Goal: Task Accomplishment & Management: Use online tool/utility

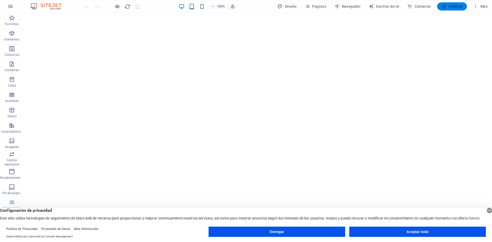
click at [458, 6] on font "Publicar" at bounding box center [456, 6] width 14 height 4
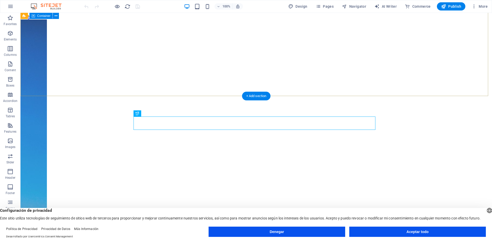
scroll to position [138, 0]
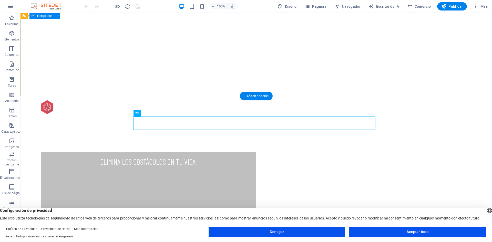
click at [331, 131] on div "ELIMINA LOS OBSTÁCULOS EN TU VIDA COMIENZA A ATRAER LA VIDA QUE QUIERES COMIENZ…" at bounding box center [257, 218] width 472 height 174
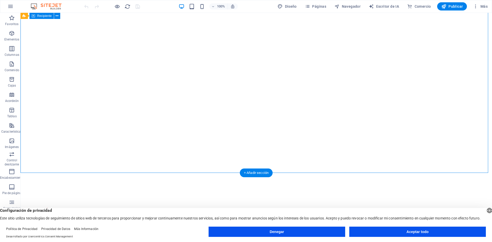
scroll to position [0, 0]
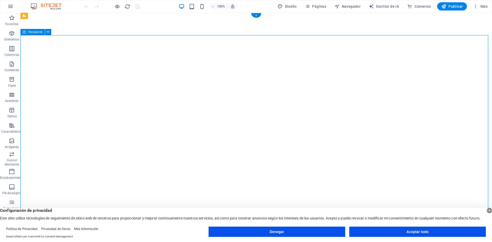
click at [49, 33] on icon at bounding box center [48, 31] width 3 height 5
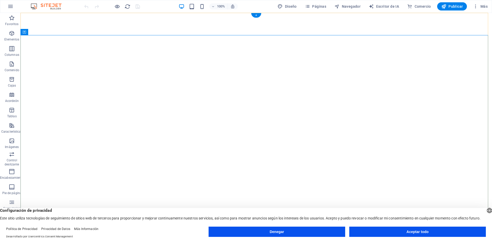
click at [256, 16] on font "+" at bounding box center [256, 15] width 2 height 4
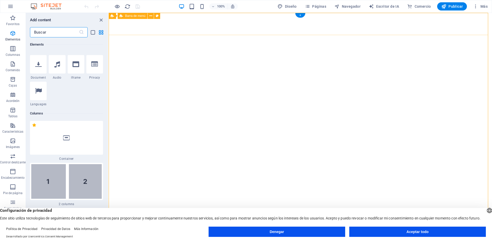
scroll to position [1570, 0]
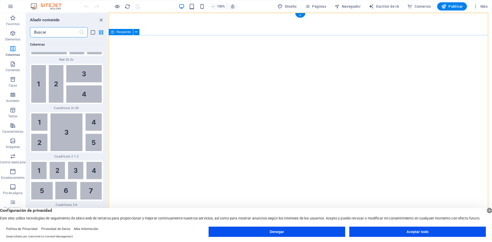
click at [115, 33] on div "Recipiente" at bounding box center [121, 32] width 24 height 6
click at [124, 32] on font "Recipiente" at bounding box center [123, 32] width 15 height 4
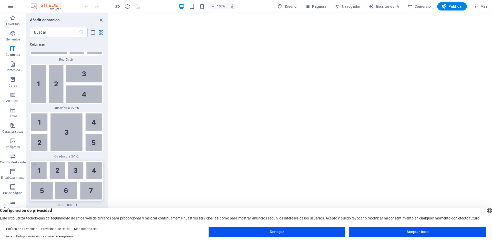
click at [68, 161] on div at bounding box center [66, 181] width 73 height 40
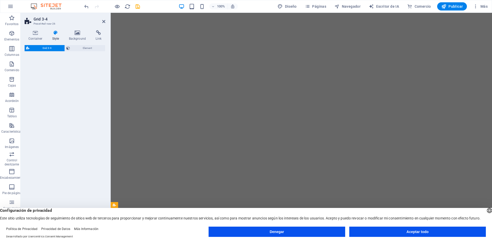
select select "rem"
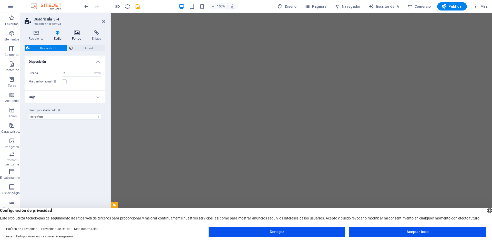
click at [75, 36] on h4 "Fondo" at bounding box center [78, 35] width 20 height 11
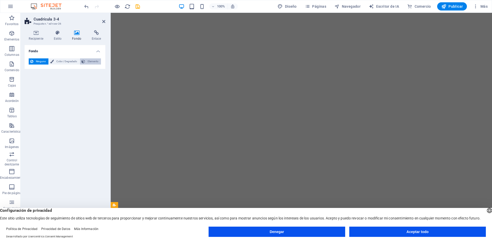
click at [93, 63] on span "Elemento" at bounding box center [93, 61] width 13 height 6
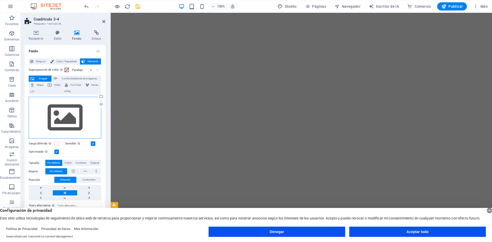
click at [69, 110] on div "Arrastre los archivos aquí, haga clic para elegir archivos o seleccione archivo…" at bounding box center [65, 118] width 73 height 42
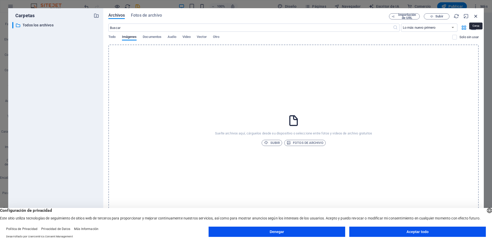
click at [475, 16] on icon "button" at bounding box center [476, 16] width 6 height 6
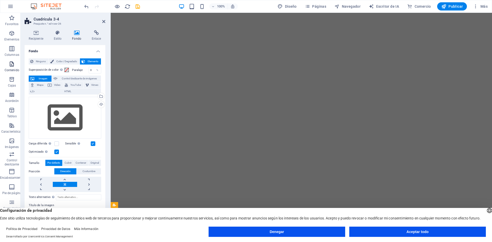
click at [11, 65] on icon "button" at bounding box center [12, 64] width 6 height 6
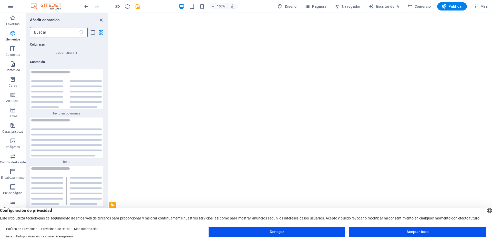
scroll to position [1723, 0]
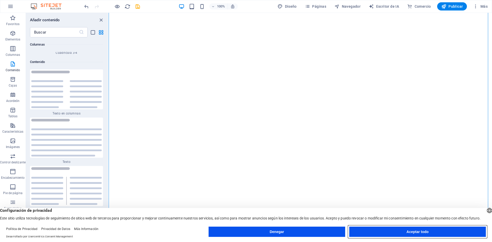
click at [401, 231] on button "Aceptar todo" at bounding box center [418, 232] width 137 height 10
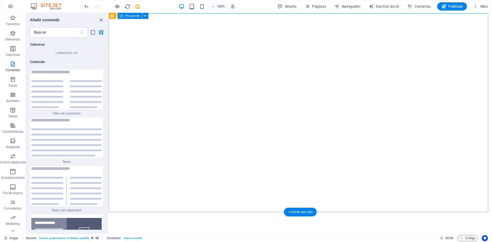
scroll to position [0, 0]
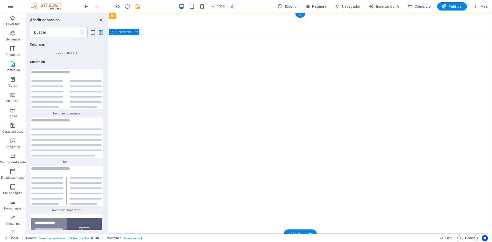
click at [123, 33] on font "Recipiente" at bounding box center [123, 32] width 15 height 4
click at [138, 32] on button at bounding box center [136, 32] width 6 height 6
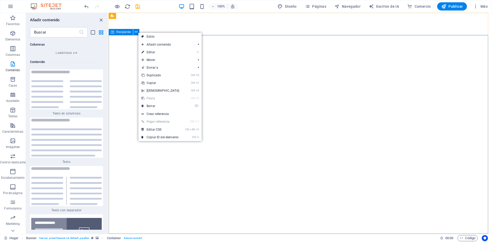
click at [120, 32] on font "Recipiente" at bounding box center [123, 32] width 15 height 4
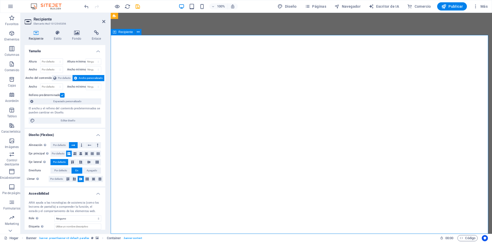
click at [152, 16] on icon at bounding box center [153, 15] width 3 height 5
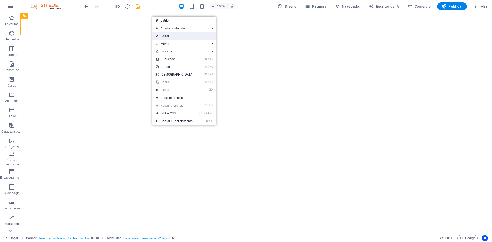
click at [178, 38] on link "⏎ Editar" at bounding box center [175, 36] width 44 height 8
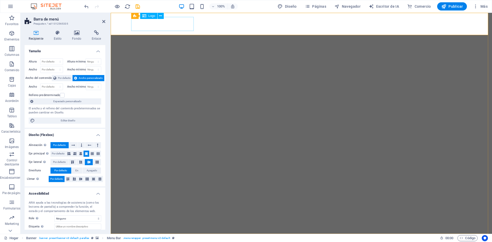
click at [166, 238] on div at bounding box center [301, 245] width 341 height 14
click at [152, 16] on font "Logo" at bounding box center [151, 16] width 7 height 4
click at [161, 17] on icon at bounding box center [160, 15] width 3 height 5
click at [141, 238] on div at bounding box center [301, 245] width 341 height 14
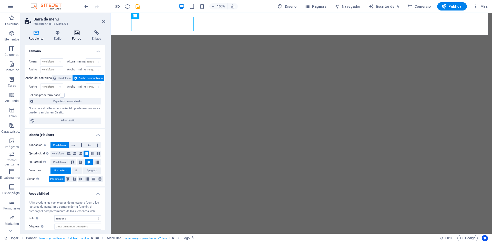
click at [77, 33] on icon at bounding box center [77, 32] width 18 height 5
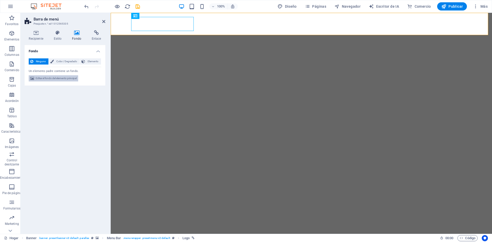
click at [58, 79] on font "Editar el fondo del elemento principal" at bounding box center [56, 78] width 41 height 3
select select "ms"
select select "s"
select select "progressive"
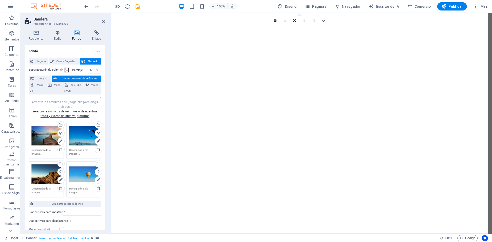
click at [42, 139] on div "Arrastre los archivos aquí, haga clic para elegir archivos o seleccione archivo…" at bounding box center [46, 136] width 29 height 21
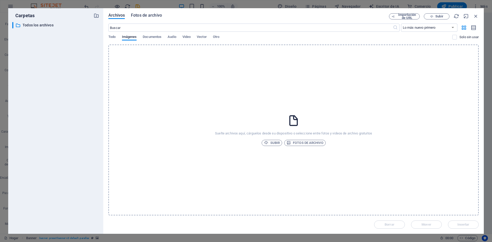
click at [145, 17] on font "Fotos de archivo" at bounding box center [146, 15] width 31 height 5
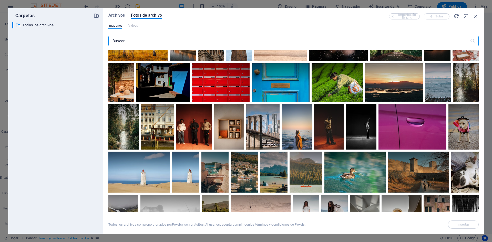
scroll to position [308, 0]
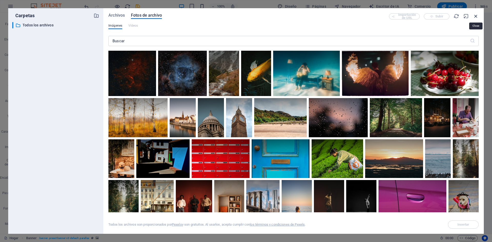
drag, startPoint x: 474, startPoint y: 15, endPoint x: 362, endPoint y: 1, distance: 113.2
click at [474, 15] on icon "button" at bounding box center [476, 16] width 6 height 6
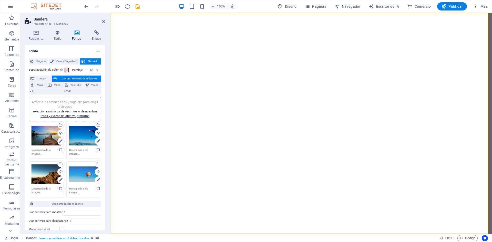
click at [60, 141] on icon at bounding box center [61, 141] width 4 height 6
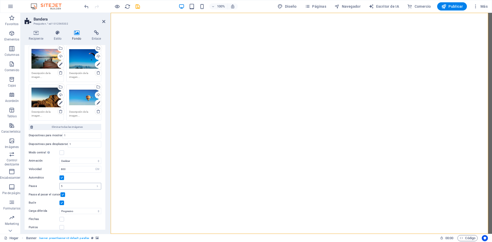
scroll to position [0, 0]
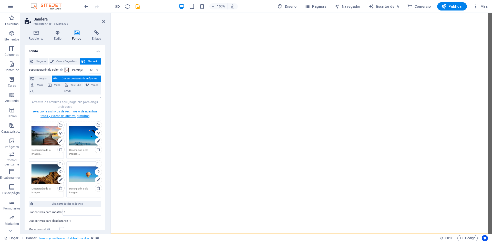
click at [64, 116] on font "seleccione archivos de Archivos o de nuestras fotos y videos de archivo gratuit…" at bounding box center [65, 114] width 65 height 8
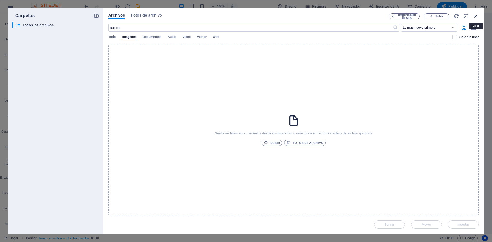
click at [477, 16] on icon "button" at bounding box center [476, 16] width 6 height 6
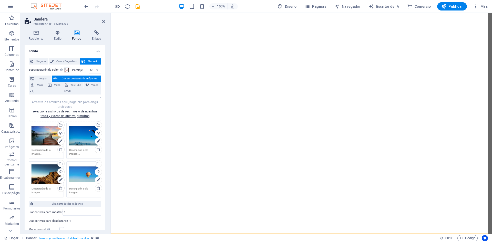
click at [50, 139] on div "Arrastre los archivos aquí, haga clic para elegir archivos o seleccione archivo…" at bounding box center [46, 136] width 29 height 21
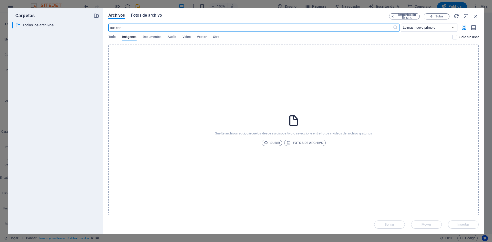
click at [150, 17] on font "Fotos de archivo" at bounding box center [146, 15] width 31 height 5
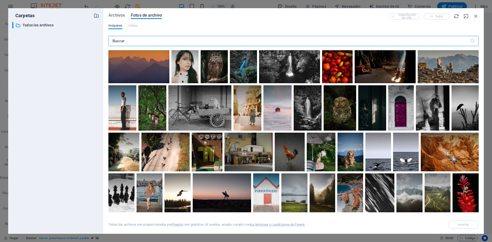
scroll to position [1487, 0]
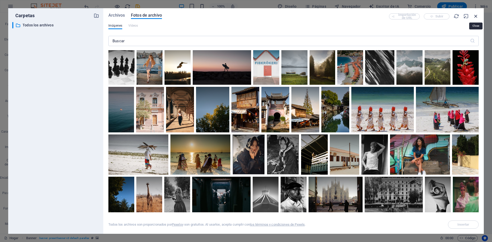
click at [475, 16] on icon "button" at bounding box center [476, 16] width 6 height 6
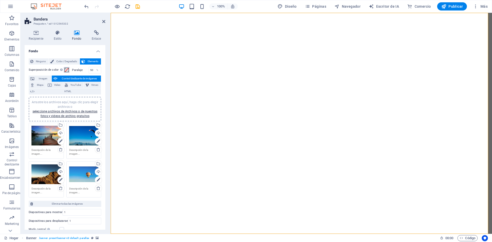
click at [67, 69] on span at bounding box center [67, 70] width 4 height 4
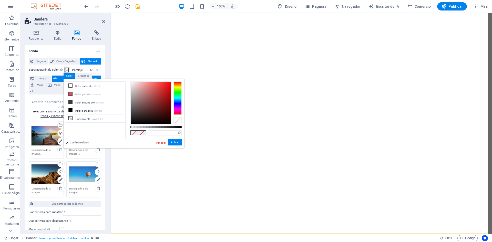
click at [67, 70] on span at bounding box center [67, 70] width 4 height 4
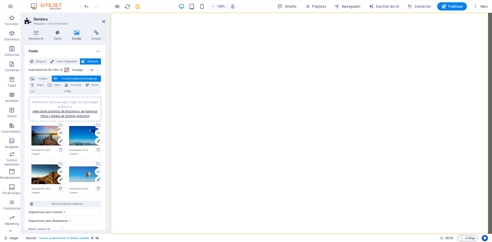
click at [78, 34] on icon at bounding box center [77, 32] width 18 height 5
click at [60, 142] on icon at bounding box center [61, 141] width 4 height 6
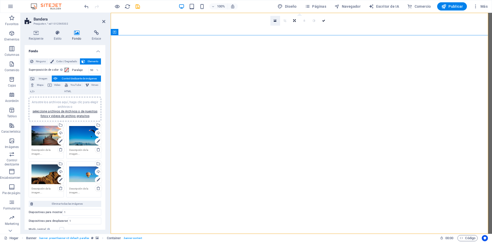
click at [274, 19] on icon at bounding box center [275, 21] width 3 height 4
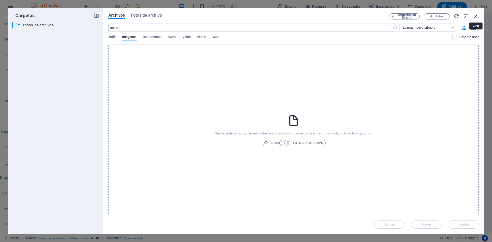
click at [475, 17] on icon "button" at bounding box center [476, 16] width 6 height 6
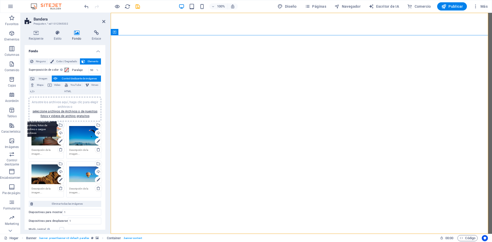
click at [61, 125] on div "Seleccione archivos del administrador de archivos, fotos de archivo o cargue ar…" at bounding box center [61, 126] width 8 height 8
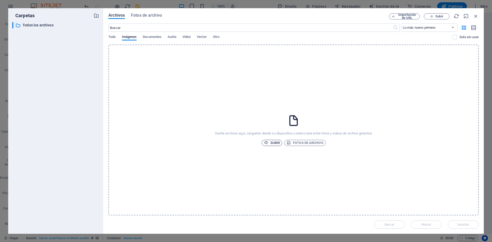
click at [275, 143] on font "Subir" at bounding box center [275, 143] width 9 height 4
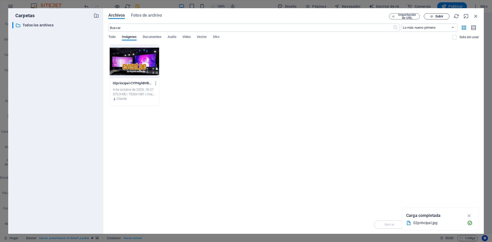
click at [439, 17] on font "Subir" at bounding box center [440, 16] width 8 height 4
click at [457, 15] on icon "button" at bounding box center [457, 16] width 6 height 6
click at [477, 17] on icon "button" at bounding box center [476, 16] width 6 height 6
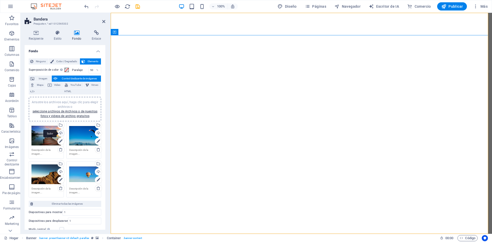
click at [61, 133] on div "Subir" at bounding box center [61, 134] width 8 height 8
click at [451, 7] on font "Publicar" at bounding box center [456, 6] width 14 height 4
checkbox input "false"
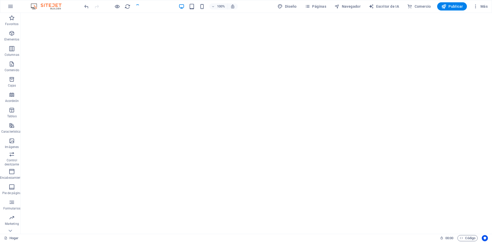
checkbox input "false"
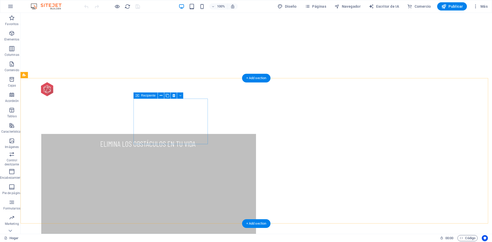
scroll to position [154, 0]
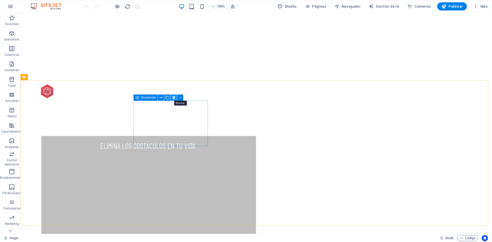
click at [174, 98] on icon at bounding box center [174, 97] width 3 height 5
click at [176, 100] on button at bounding box center [174, 98] width 6 height 6
click at [173, 99] on icon at bounding box center [174, 97] width 3 height 5
click at [173, 98] on icon at bounding box center [174, 97] width 3 height 5
click at [174, 98] on icon at bounding box center [174, 97] width 3 height 5
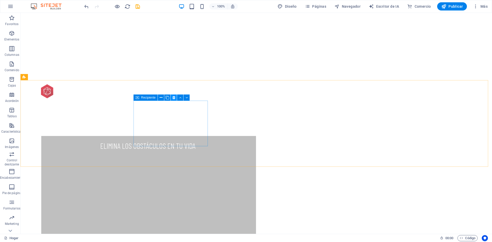
click at [174, 98] on icon at bounding box center [174, 97] width 3 height 5
click at [173, 99] on icon at bounding box center [174, 97] width 3 height 5
click at [174, 97] on icon at bounding box center [174, 97] width 3 height 5
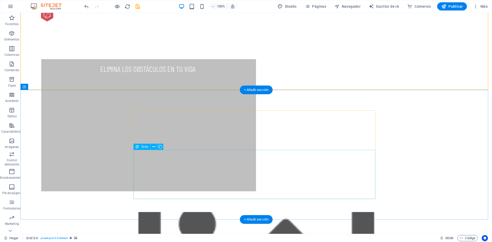
scroll to position [128, 0]
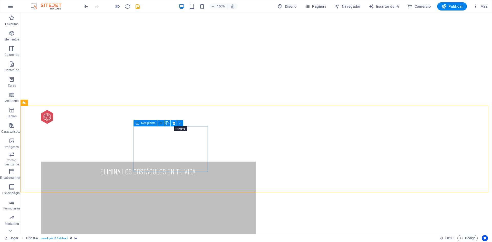
click at [173, 123] on icon at bounding box center [174, 123] width 3 height 5
click at [174, 124] on icon at bounding box center [174, 123] width 3 height 5
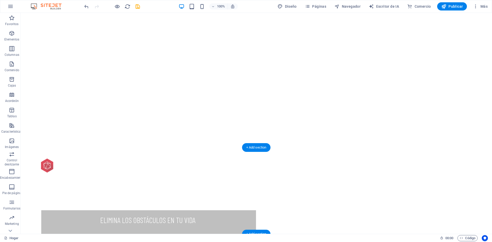
scroll to position [77, 0]
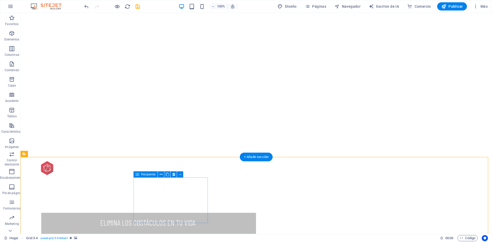
click at [163, 176] on button at bounding box center [161, 175] width 6 height 6
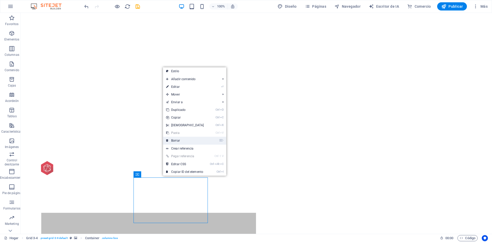
click at [193, 142] on link "⌦ Borrar" at bounding box center [185, 141] width 44 height 8
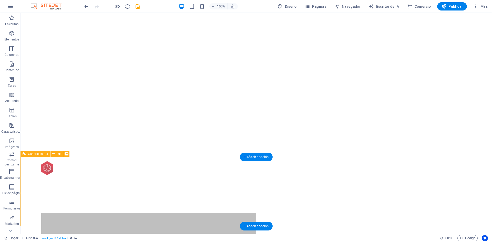
drag, startPoint x: 269, startPoint y: 196, endPoint x: 225, endPoint y: 201, distance: 44.0
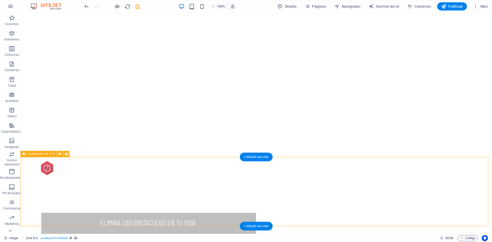
drag, startPoint x: 352, startPoint y: 170, endPoint x: 295, endPoint y: 182, distance: 58.3
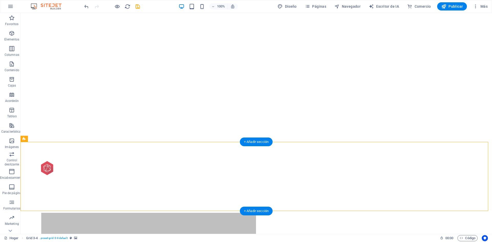
scroll to position [128, 0]
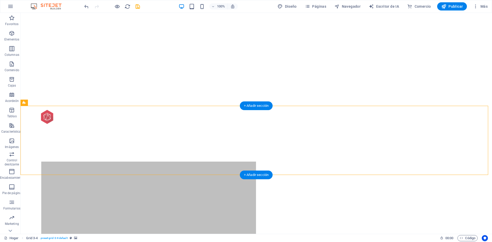
click at [23, 103] on icon at bounding box center [24, 103] width 3 height 6
click at [23, 104] on icon at bounding box center [24, 103] width 3 height 6
click at [52, 104] on icon at bounding box center [53, 102] width 3 height 5
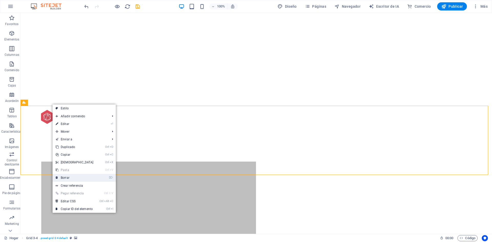
click at [78, 177] on link "⌦ Borrar" at bounding box center [75, 178] width 44 height 8
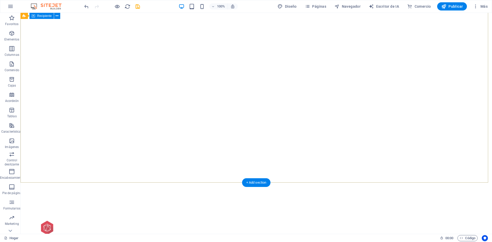
scroll to position [0, 0]
click at [451, 6] on font "Publicar" at bounding box center [456, 6] width 14 height 4
checkbox input "false"
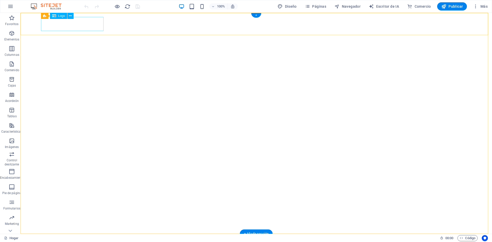
click at [61, 238] on div at bounding box center [256, 245] width 431 height 14
click at [70, 16] on icon at bounding box center [70, 15] width 3 height 5
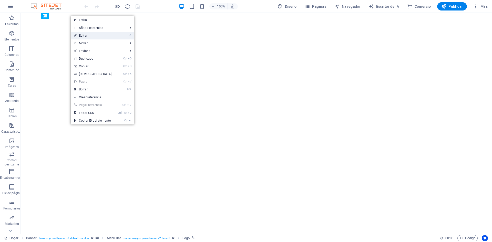
click at [88, 36] on link "⏎ Editar" at bounding box center [93, 36] width 44 height 8
select select "px"
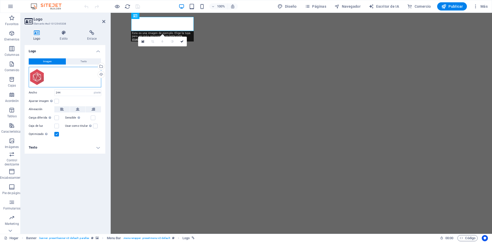
click at [68, 71] on div "Arrastre los archivos aquí, haga clic para elegir archivos o seleccione archivo…" at bounding box center [65, 77] width 73 height 21
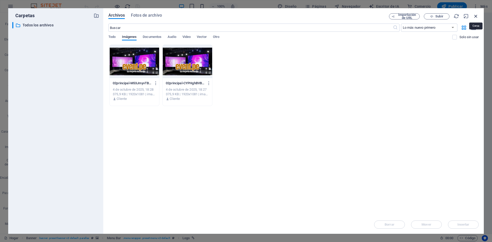
click at [478, 15] on icon "button" at bounding box center [476, 16] width 6 height 6
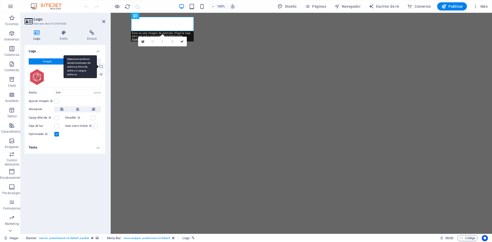
click at [102, 66] on div "Seleccione archivos del administrador de archivos, fotos de archivo o cargue ar…" at bounding box center [101, 67] width 8 height 8
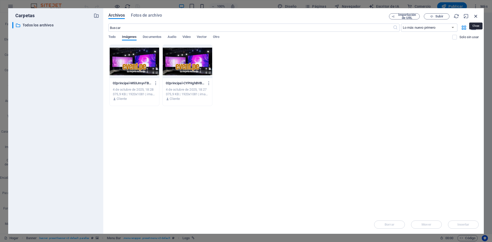
click at [477, 17] on icon "button" at bounding box center [476, 16] width 6 height 6
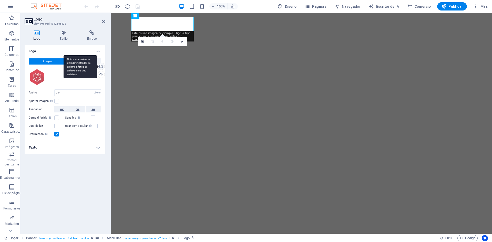
click at [101, 67] on div "Seleccione archivos del administrador de archivos, fotos de archivo o cargue ar…" at bounding box center [101, 67] width 8 height 8
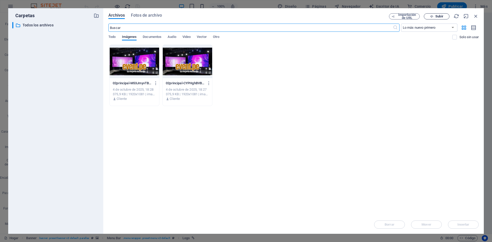
click at [437, 17] on font "Subir" at bounding box center [440, 16] width 8 height 4
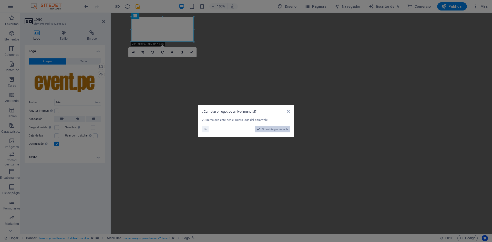
click at [271, 131] on font "Sí, cambiar globalmente" at bounding box center [275, 129] width 27 height 3
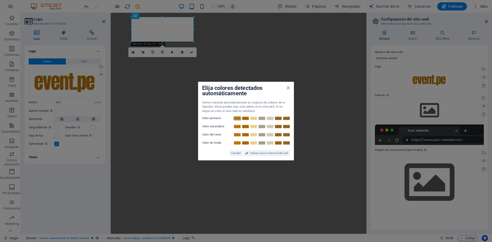
click at [237, 119] on link at bounding box center [238, 118] width 8 height 4
click at [239, 119] on link at bounding box center [238, 118] width 8 height 4
click at [254, 153] on font "Aplicar nuevos colores al sitio web" at bounding box center [269, 153] width 38 height 3
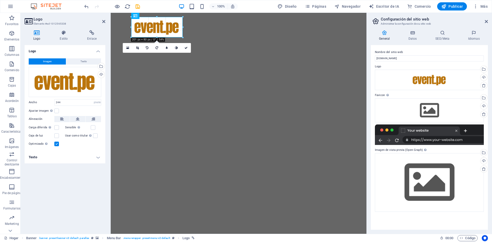
drag, startPoint x: 194, startPoint y: 43, endPoint x: 178, endPoint y: 36, distance: 16.8
type input "201"
click at [456, 4] on font "Publicar" at bounding box center [456, 6] width 14 height 4
checkbox input "false"
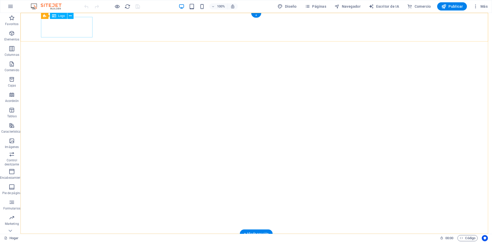
click at [70, 16] on icon at bounding box center [70, 15] width 3 height 5
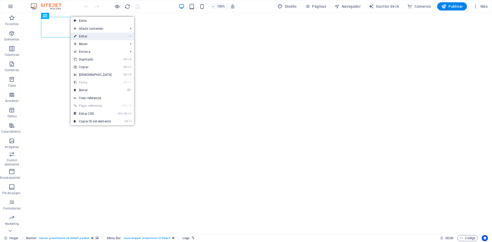
click at [81, 38] on font "Editar" at bounding box center [83, 37] width 8 height 4
select select "px"
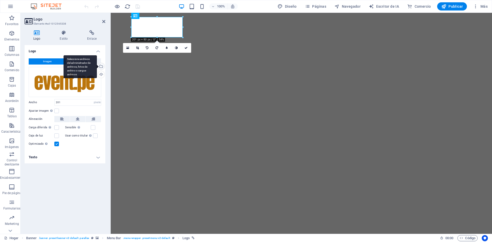
click at [102, 67] on div "Seleccione archivos del administrador de archivos, fotos de archivo o cargue ar…" at bounding box center [101, 67] width 8 height 8
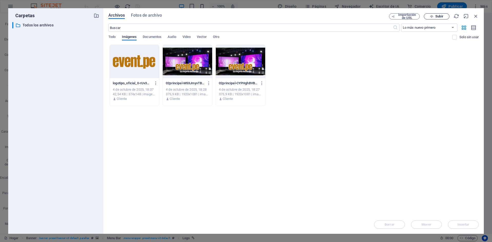
click at [438, 16] on font "Subir" at bounding box center [440, 16] width 8 height 4
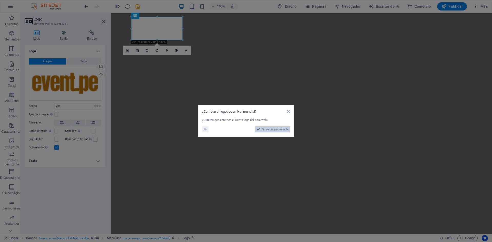
click at [264, 130] on font "Sí, cambiar globalmente" at bounding box center [275, 129] width 27 height 3
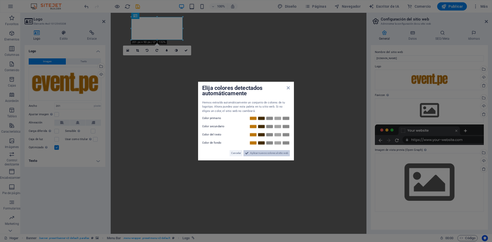
click at [265, 154] on font "Aplicar nuevos colores al sitio web" at bounding box center [269, 153] width 38 height 3
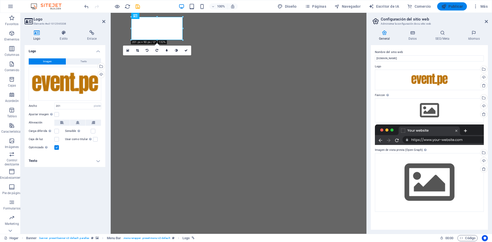
click at [459, 6] on font "Publicar" at bounding box center [456, 6] width 14 height 4
checkbox input "false"
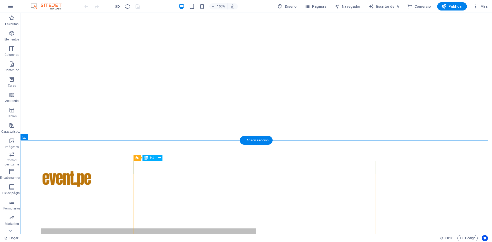
scroll to position [26, 0]
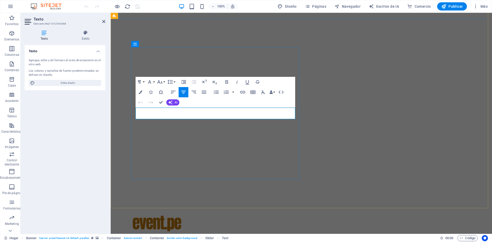
drag, startPoint x: 163, startPoint y: 112, endPoint x: 273, endPoint y: 113, distance: 110.3
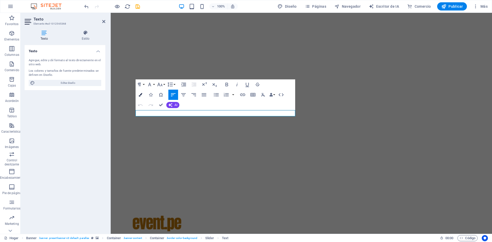
click at [140, 95] on icon "button" at bounding box center [141, 95] width 4 height 4
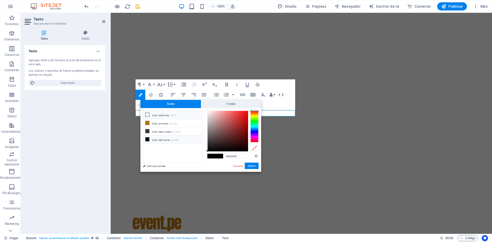
click at [146, 115] on icon at bounding box center [148, 115] width 4 height 4
type input "#ffffff"
click at [253, 166] on font "Aplicar" at bounding box center [252, 166] width 8 height 3
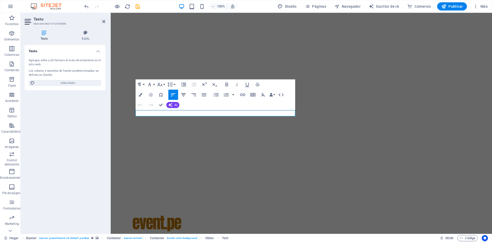
click at [185, 96] on icon "button" at bounding box center [184, 95] width 6 height 6
click at [155, 85] on button "Familia de fuentes" at bounding box center [151, 85] width 10 height 10
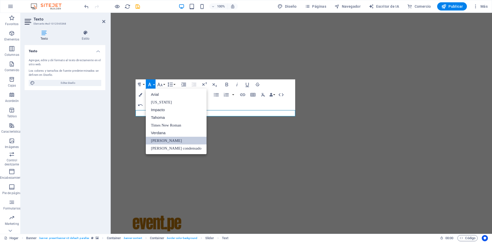
scroll to position [0, 0]
click at [154, 92] on font "Arial" at bounding box center [155, 95] width 8 height 8
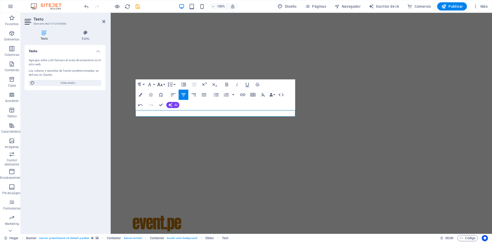
click at [164, 83] on button "Tamaño de fuente" at bounding box center [161, 85] width 10 height 10
click at [168, 122] on link "12" at bounding box center [165, 126] width 18 height 8
click at [165, 86] on button "Tamaño de fuente" at bounding box center [161, 85] width 10 height 10
click at [168, 146] on link "60" at bounding box center [165, 143] width 18 height 8
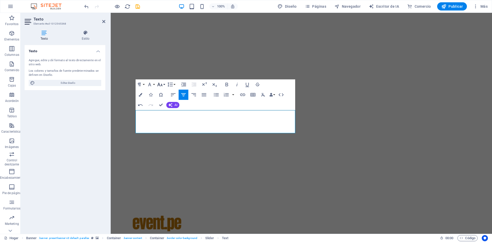
click at [164, 82] on button "Tamaño de fuente" at bounding box center [161, 85] width 10 height 10
click at [167, 102] on link "18" at bounding box center [165, 100] width 18 height 8
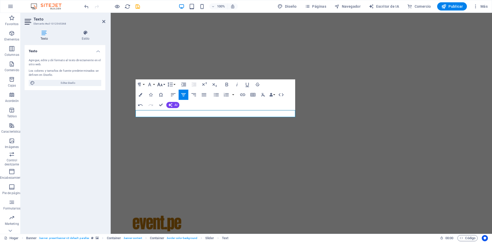
click at [162, 83] on icon "button" at bounding box center [160, 85] width 6 height 6
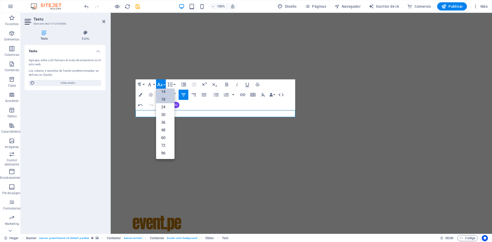
click at [165, 93] on font "14" at bounding box center [163, 92] width 4 height 5
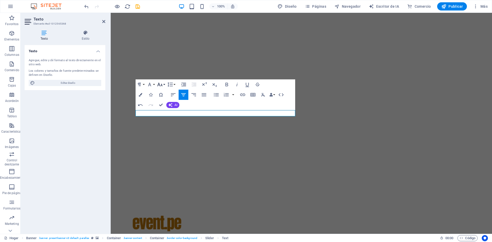
click at [165, 84] on button "Tamaño de fuente" at bounding box center [161, 85] width 10 height 10
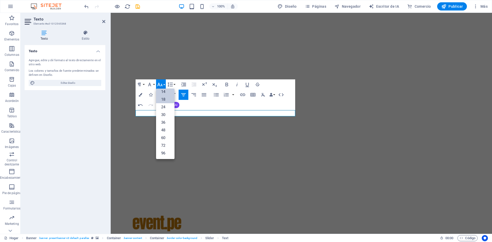
scroll to position [0, 0]
click at [161, 104] on link "9" at bounding box center [165, 102] width 18 height 8
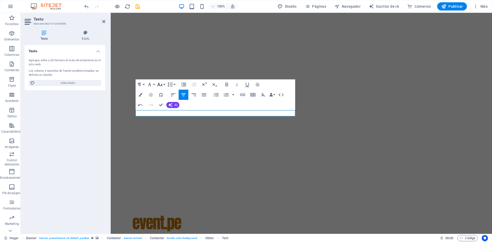
click at [163, 83] on button "Tamaño de fuente" at bounding box center [161, 85] width 10 height 10
click at [169, 140] on link "30" at bounding box center [165, 143] width 18 height 8
click at [163, 85] on button "Tamaño de fuente" at bounding box center [161, 85] width 10 height 10
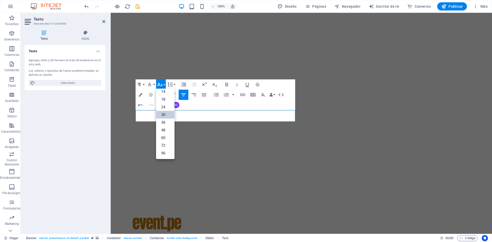
scroll to position [41, 0]
click at [164, 107] on font "24" at bounding box center [163, 107] width 4 height 5
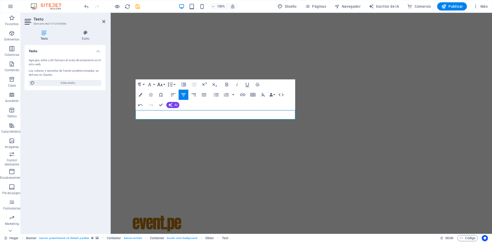
click at [164, 84] on button "Tamaño de fuente" at bounding box center [161, 85] width 10 height 10
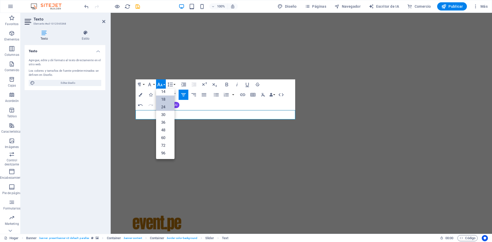
click at [166, 101] on link "18" at bounding box center [165, 100] width 18 height 8
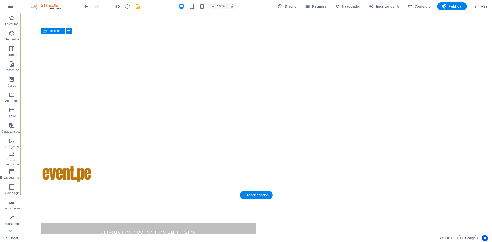
scroll to position [103, 0]
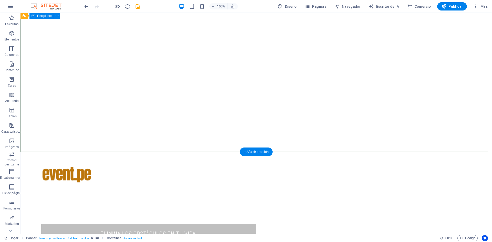
scroll to position [51, 0]
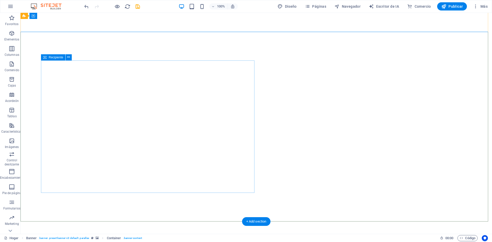
scroll to position [0, 0]
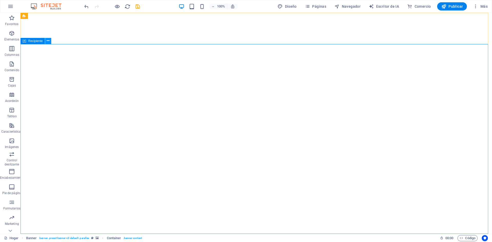
click at [50, 41] on button at bounding box center [48, 41] width 6 height 6
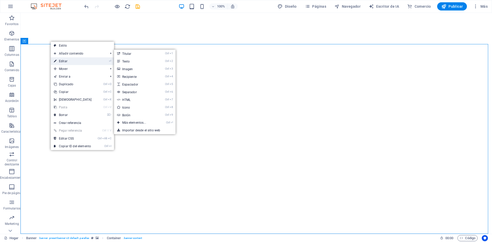
click at [64, 60] on font "Editar" at bounding box center [63, 61] width 8 height 4
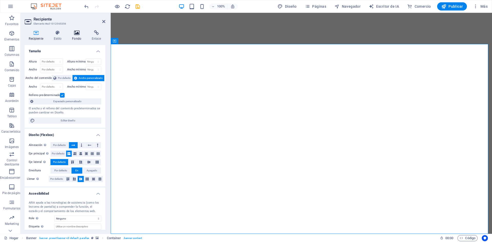
click at [76, 35] on icon at bounding box center [77, 32] width 18 height 5
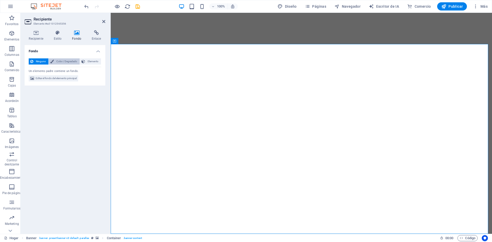
click at [65, 60] on font "Color / Degradado" at bounding box center [66, 61] width 21 height 3
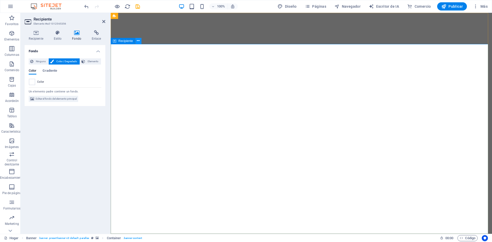
click at [139, 41] on icon at bounding box center [138, 40] width 3 height 5
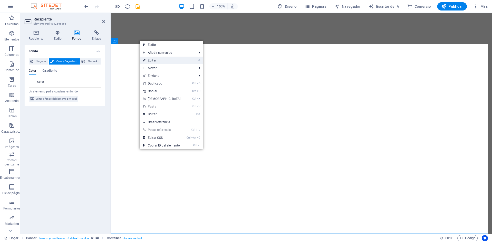
click at [188, 59] on li "⏎ Editar" at bounding box center [171, 61] width 63 height 8
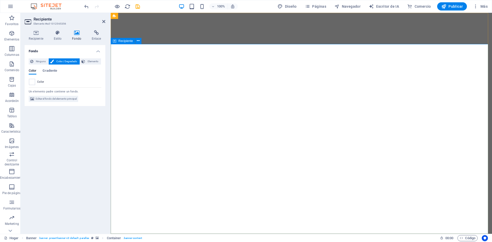
click at [49, 72] on font "Gradiente" at bounding box center [50, 71] width 15 height 4
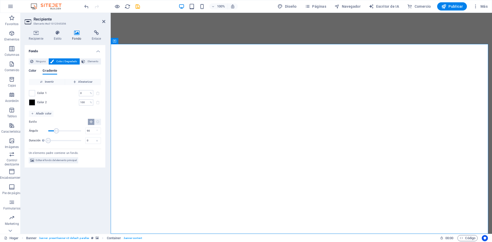
click at [33, 71] on font "Color" at bounding box center [33, 71] width 8 height 4
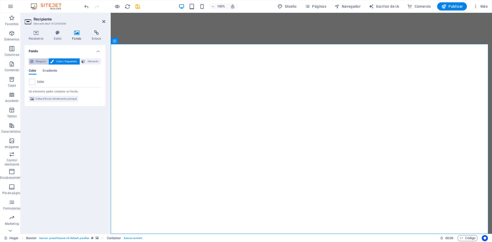
click at [39, 62] on font "Ninguno" at bounding box center [41, 61] width 10 height 3
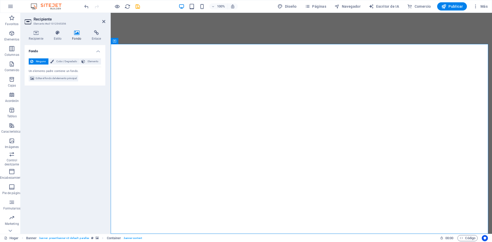
click at [76, 32] on icon at bounding box center [77, 32] width 18 height 5
click at [115, 41] on icon at bounding box center [115, 41] width 4 height 6
click at [137, 42] on icon at bounding box center [138, 40] width 3 height 5
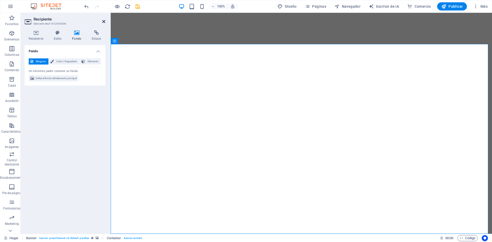
click at [104, 22] on icon at bounding box center [103, 21] width 3 height 4
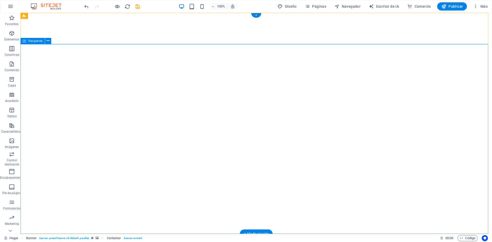
click at [30, 42] on font "Recipiente" at bounding box center [35, 41] width 15 height 4
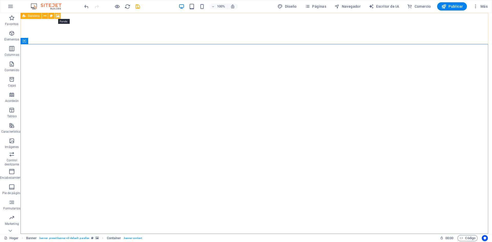
click at [59, 16] on icon at bounding box center [58, 15] width 4 height 5
select select "ms"
select select "s"
select select "progressive"
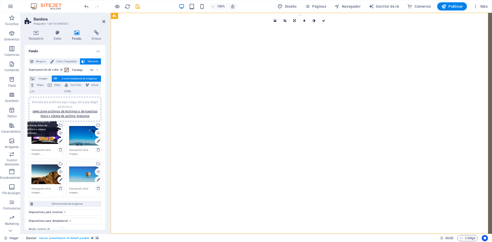
click at [60, 126] on div "Seleccione archivos del administrador de archivos, fotos de archivo o cargue ar…" at bounding box center [61, 126] width 8 height 8
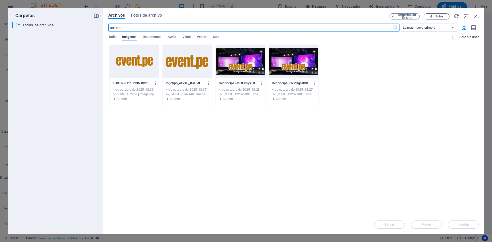
click at [432, 15] on icon "button" at bounding box center [431, 16] width 3 height 3
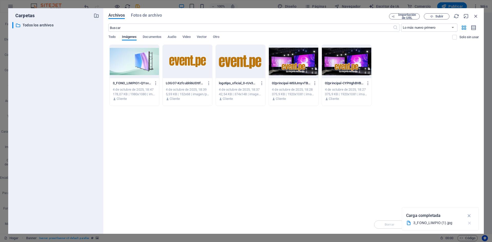
click at [472, 224] on icon "button" at bounding box center [469, 223] width 5 height 5
click at [474, 16] on icon "button" at bounding box center [476, 16] width 6 height 6
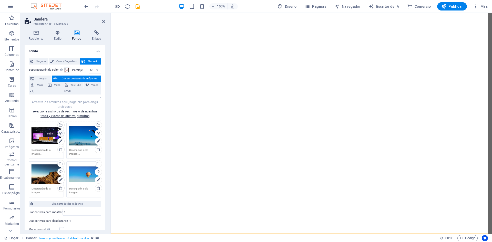
click at [61, 133] on div "Subir" at bounding box center [61, 134] width 8 height 8
click at [456, 7] on font "Publicar" at bounding box center [456, 6] width 14 height 4
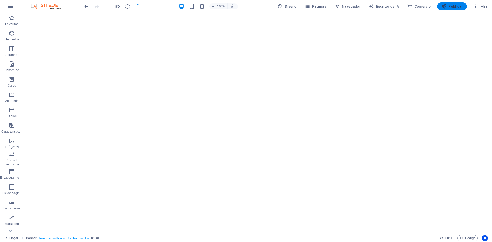
checkbox input "false"
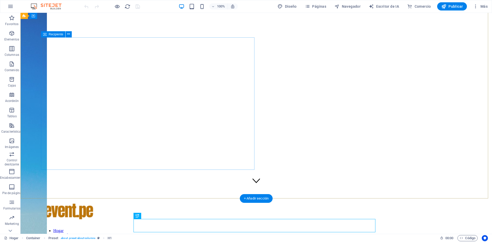
scroll to position [35, 0]
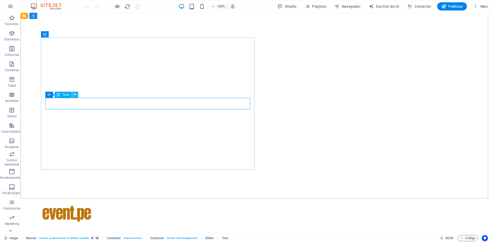
click at [73, 95] on button at bounding box center [75, 95] width 6 height 6
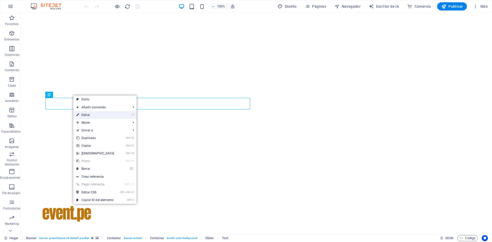
click at [80, 118] on link "⏎ Editar" at bounding box center [95, 115] width 44 height 8
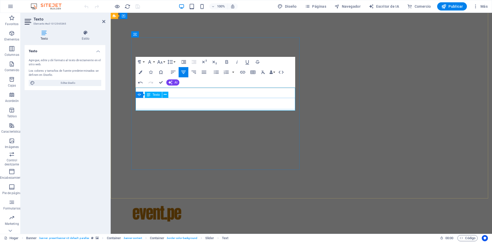
scroll to position [46, 0]
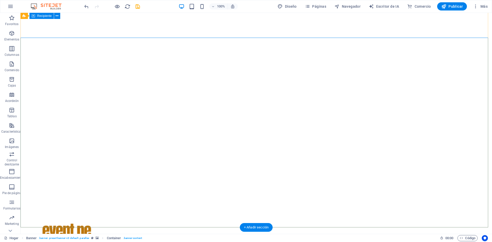
scroll to position [0, 0]
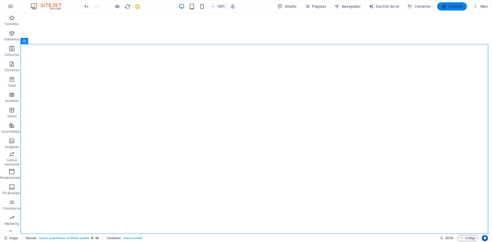
click at [450, 5] on font "Publicar" at bounding box center [456, 6] width 14 height 4
checkbox input "false"
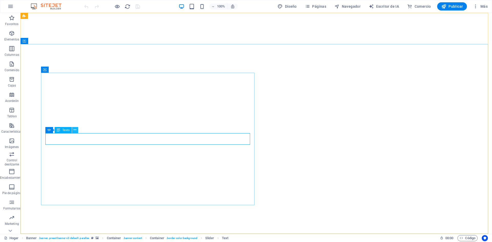
click at [73, 130] on button at bounding box center [75, 130] width 6 height 6
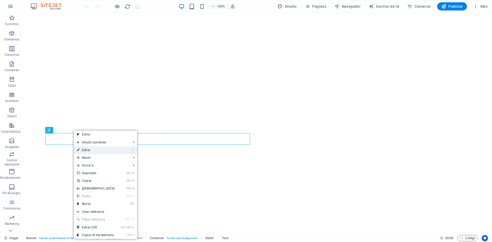
click at [98, 152] on link "⏎ Editar" at bounding box center [96, 150] width 44 height 8
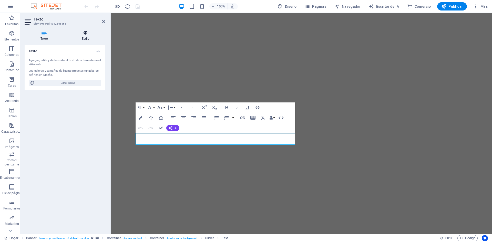
click at [87, 36] on h4 "Estilo" at bounding box center [85, 35] width 39 height 11
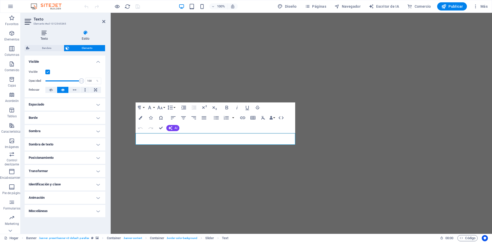
click at [45, 36] on h4 "Texto" at bounding box center [45, 35] width 41 height 11
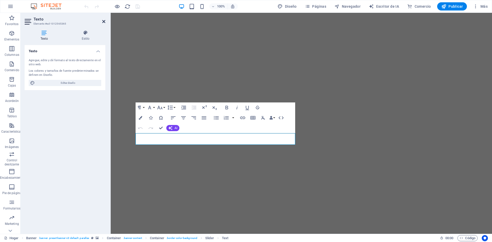
drag, startPoint x: 104, startPoint y: 20, endPoint x: 83, endPoint y: 6, distance: 24.9
click at [104, 20] on icon at bounding box center [103, 21] width 3 height 4
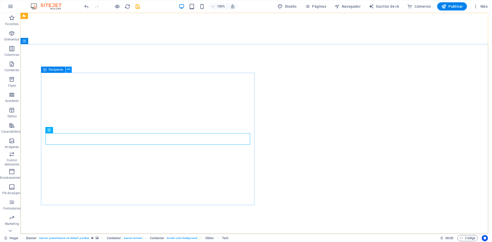
click at [68, 68] on icon at bounding box center [68, 69] width 3 height 5
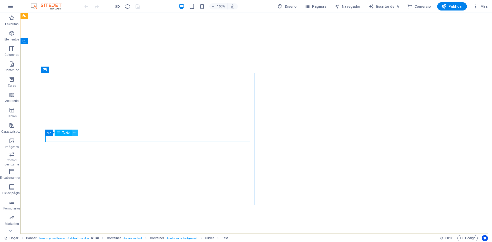
click at [76, 134] on icon at bounding box center [75, 132] width 3 height 5
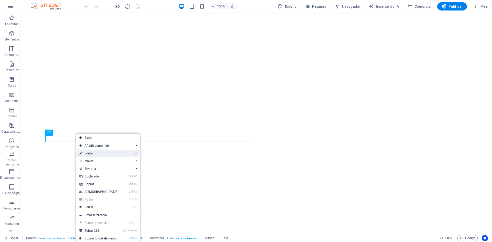
click at [97, 152] on link "⏎ Editar" at bounding box center [98, 154] width 44 height 8
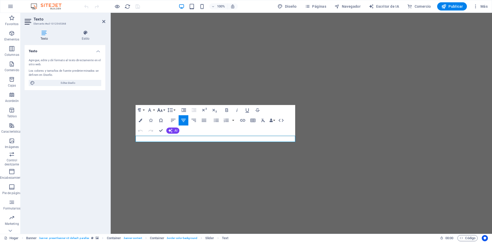
click at [162, 110] on icon "button" at bounding box center [160, 110] width 6 height 6
click at [163, 136] on font "10" at bounding box center [163, 135] width 4 height 5
click at [142, 121] on icon "button" at bounding box center [141, 121] width 4 height 4
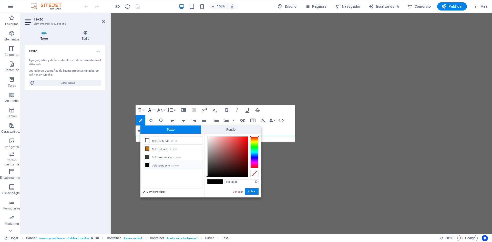
click at [152, 110] on icon "button" at bounding box center [150, 110] width 6 height 6
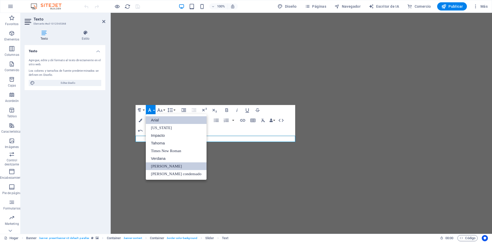
click at [160, 121] on link "Arial" at bounding box center [176, 120] width 61 height 8
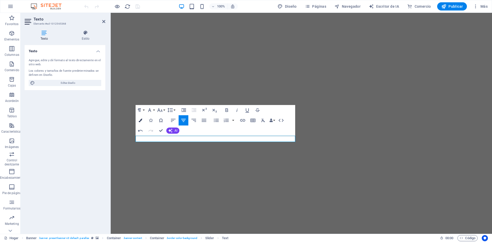
click at [141, 121] on icon "button" at bounding box center [141, 121] width 4 height 4
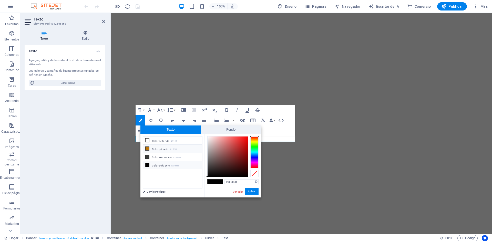
click at [147, 148] on icon at bounding box center [148, 149] width 4 height 4
drag, startPoint x: 245, startPoint y: 146, endPoint x: 204, endPoint y: 135, distance: 42.9
click at [204, 135] on div "menos Color de fondo #ffffff Color primario #bc750b Color secundario #3a3c3b Co…" at bounding box center [201, 166] width 121 height 64
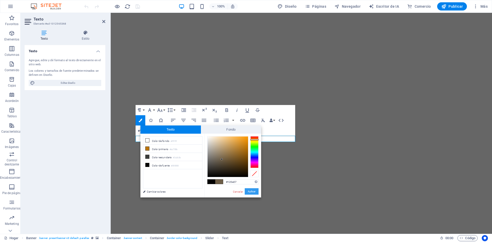
type input "#000000"
click at [251, 193] on font "Aplicar" at bounding box center [252, 191] width 8 height 3
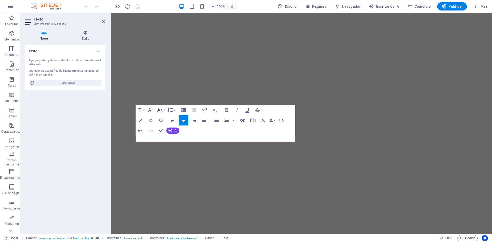
click at [162, 110] on icon "button" at bounding box center [160, 110] width 6 height 6
click at [166, 131] on link "12" at bounding box center [165, 130] width 18 height 8
click at [165, 110] on button "Tamaño de fuente" at bounding box center [161, 110] width 10 height 10
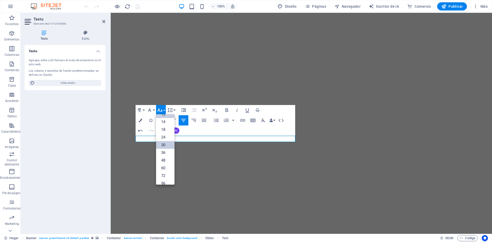
click at [163, 147] on font "30" at bounding box center [163, 145] width 4 height 5
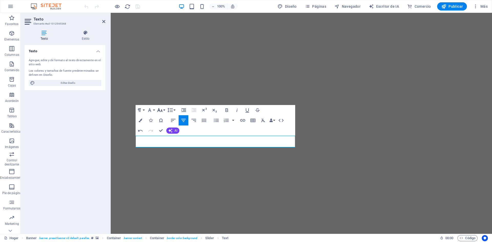
click at [165, 110] on button "Tamaño de fuente" at bounding box center [161, 110] width 10 height 10
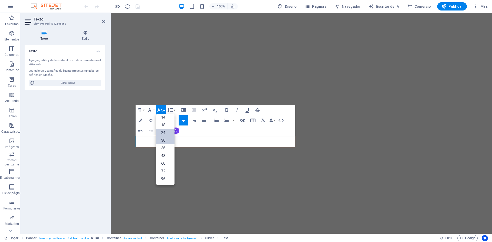
click at [164, 133] on font "24" at bounding box center [163, 133] width 4 height 5
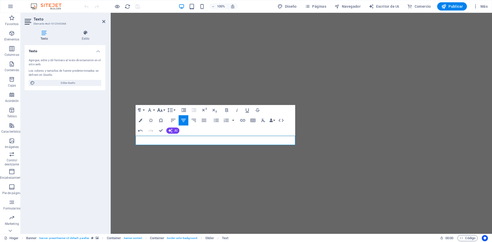
click at [164, 109] on button "Tamaño de fuente" at bounding box center [161, 110] width 10 height 10
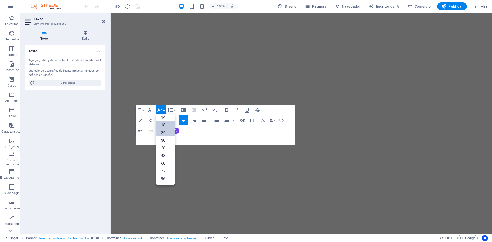
click at [164, 128] on font "18" at bounding box center [163, 125] width 4 height 8
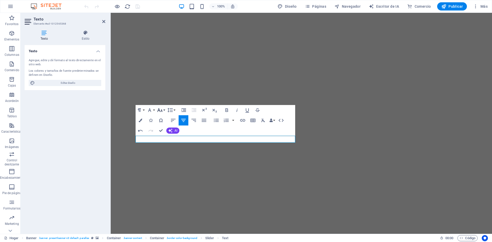
click at [160, 112] on icon "button" at bounding box center [159, 110] width 5 height 4
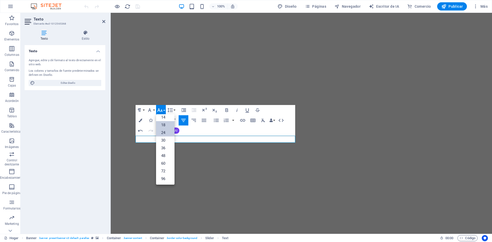
click at [165, 133] on font "24" at bounding box center [163, 133] width 4 height 5
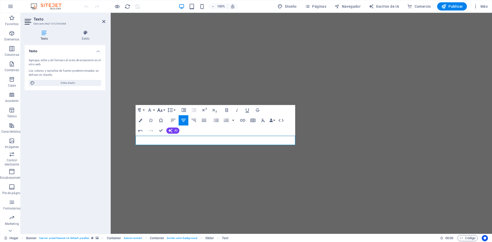
click at [165, 111] on button "Tamaño de fuente" at bounding box center [161, 110] width 10 height 10
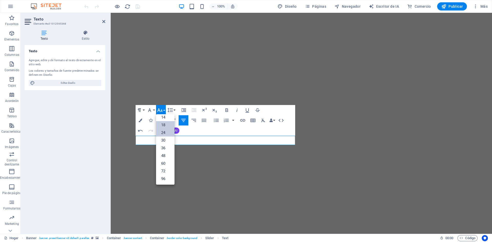
click at [165, 123] on font "18" at bounding box center [163, 125] width 4 height 5
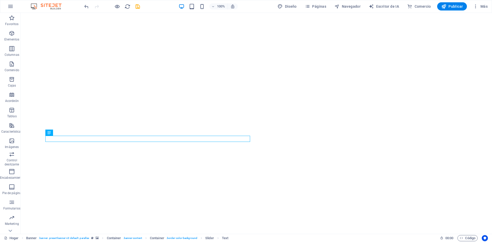
click at [61, 141] on div "Programar H1 Recipiente Programar Recipiente Bandera Recipiente Control desliza…" at bounding box center [257, 123] width 472 height 221
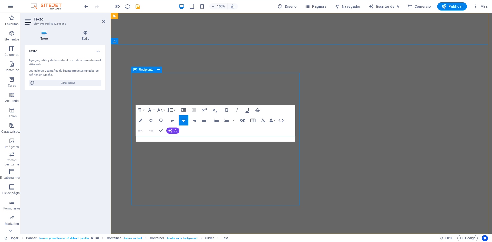
click at [137, 70] on div "Recipiente" at bounding box center [143, 70] width 24 height 6
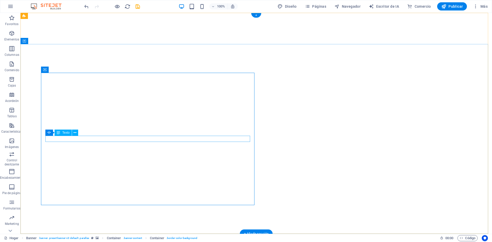
click at [50, 134] on icon at bounding box center [49, 133] width 4 height 6
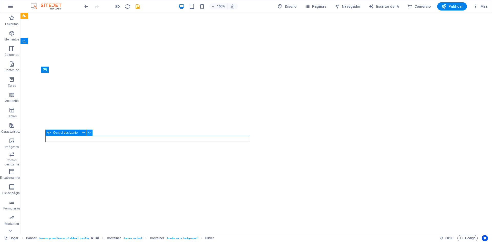
click at [89, 133] on icon at bounding box center [90, 132] width 4 height 5
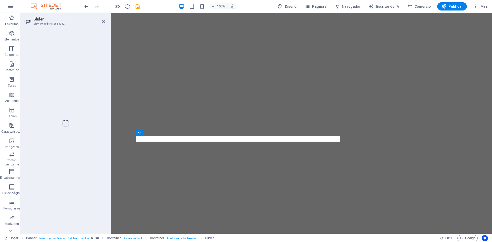
select select "fade"
select select "ms"
select select "s"
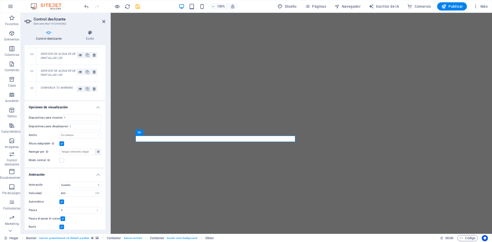
scroll to position [0, 0]
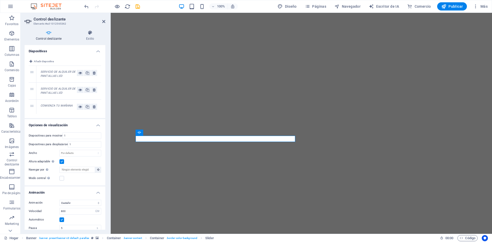
click at [59, 77] on font "SERVICIO DE ALQUILER DE PANTALLAS LED" at bounding box center [58, 74] width 35 height 8
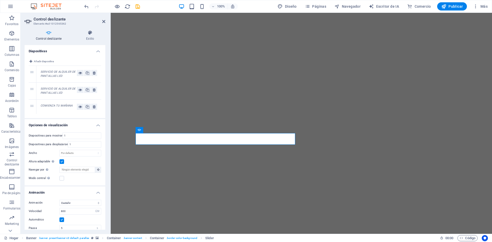
click at [61, 91] on div "SERVICIO DE ALQUILER DE PANTALLAS LED" at bounding box center [59, 91] width 36 height 8
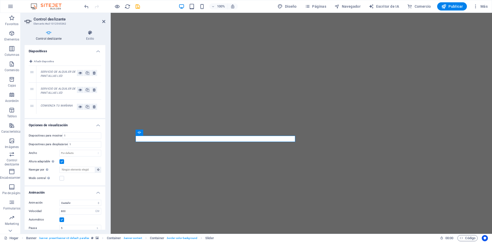
click at [61, 106] on font "COMIENZA TU MAÑANA" at bounding box center [57, 105] width 32 height 3
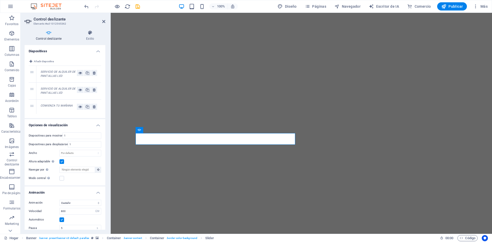
click at [59, 74] on div "SERVICIO DE ALQUILER DE PANTALLAS LED" at bounding box center [59, 74] width 36 height 8
click at [56, 91] on div "SERVICIO DE ALQUILER DE PANTALLAS LED" at bounding box center [59, 91] width 36 height 8
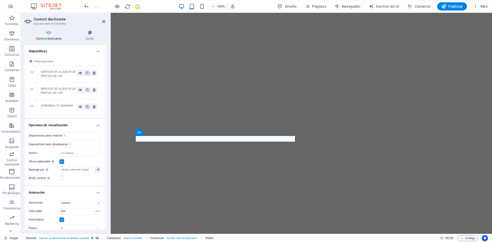
click at [62, 73] on font "SERVICIO DE ALQUILER DE PANTALLAS LED" at bounding box center [58, 74] width 35 height 8
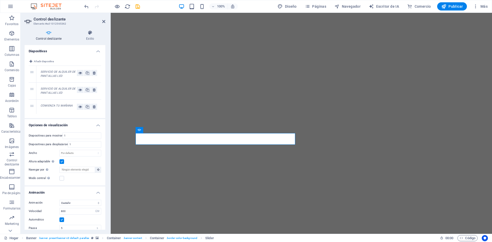
click at [61, 91] on div "SERVICIO DE ALQUILER DE PANTALLAS LED" at bounding box center [59, 91] width 36 height 8
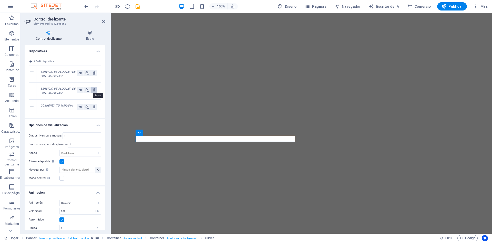
click at [93, 90] on icon at bounding box center [94, 90] width 3 height 6
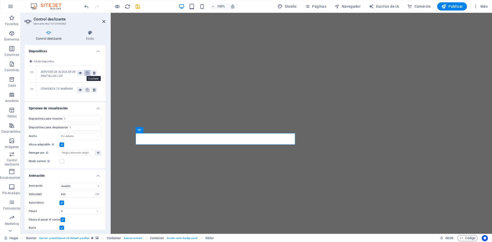
click at [87, 74] on icon at bounding box center [88, 73] width 4 height 6
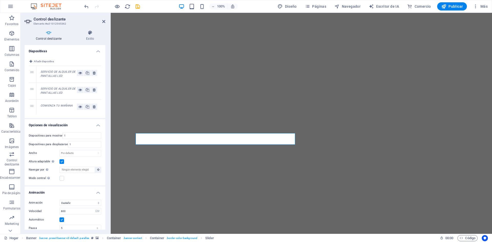
click at [62, 94] on div "SERVICIO DE ALQUILER DE PANTALLAS LED" at bounding box center [59, 91] width 36 height 8
click at [86, 89] on icon at bounding box center [88, 90] width 4 height 6
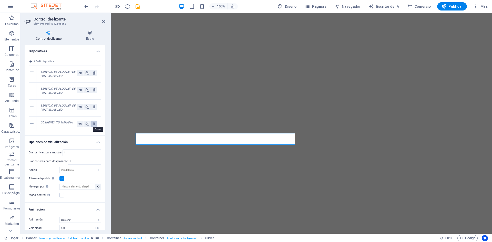
click at [94, 125] on icon at bounding box center [94, 124] width 3 height 6
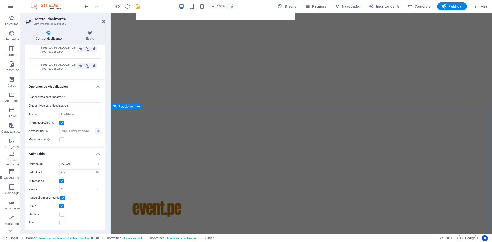
scroll to position [26, 0]
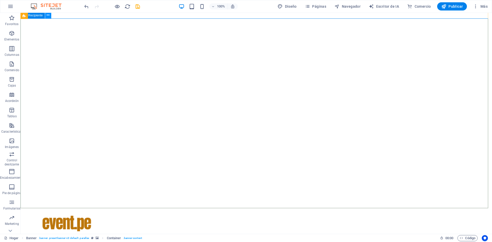
click at [49, 15] on icon at bounding box center [48, 15] width 3 height 5
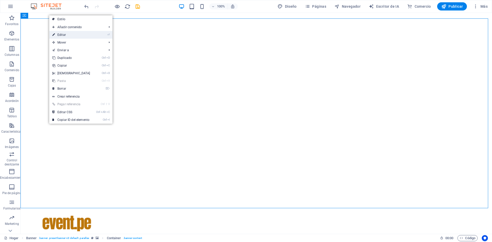
click at [67, 33] on link "⏎ Editar" at bounding box center [71, 35] width 44 height 8
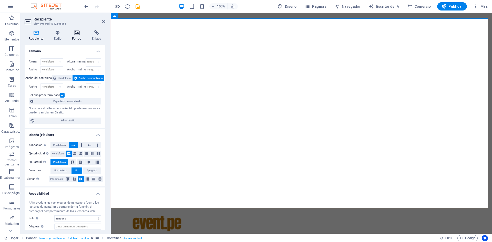
click at [76, 36] on h4 "Fondo" at bounding box center [78, 35] width 20 height 11
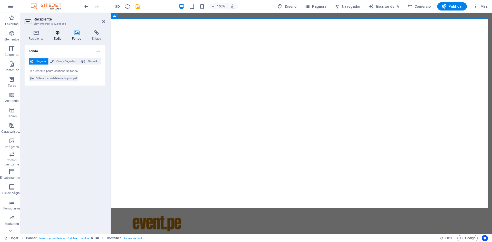
click at [59, 34] on icon at bounding box center [57, 32] width 16 height 5
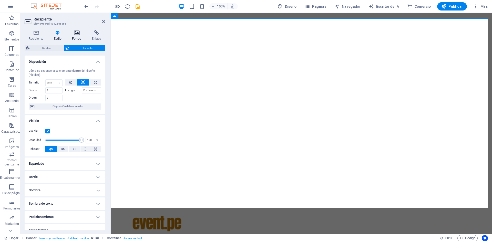
click at [77, 35] on icon at bounding box center [77, 32] width 18 height 5
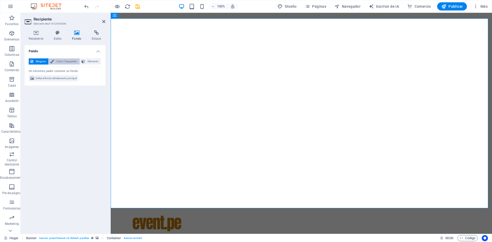
click at [68, 62] on font "Color / Degradado" at bounding box center [66, 61] width 21 height 3
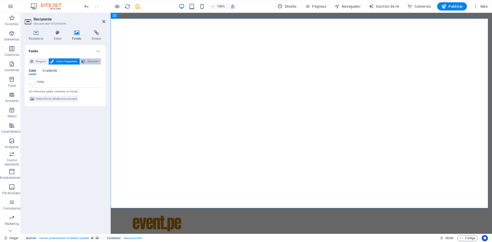
click at [89, 62] on font "Elemento" at bounding box center [93, 61] width 11 height 3
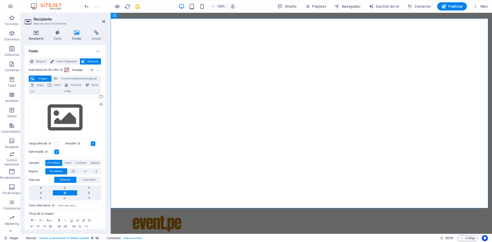
click at [42, 34] on icon at bounding box center [36, 32] width 23 height 5
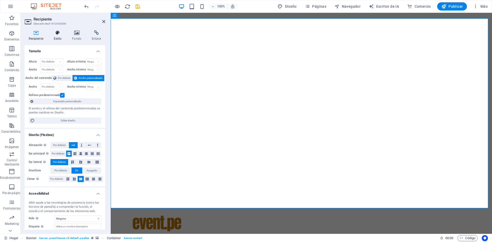
click at [57, 32] on icon at bounding box center [57, 32] width 16 height 5
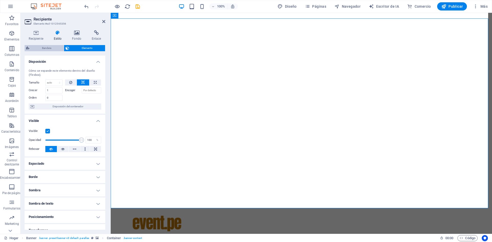
click at [50, 47] on font "Bandera" at bounding box center [46, 48] width 9 height 3
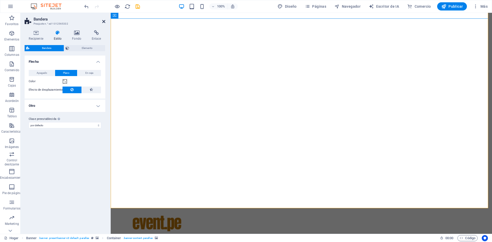
drag, startPoint x: 104, startPoint y: 21, endPoint x: 81, endPoint y: 8, distance: 25.7
click at [104, 21] on icon at bounding box center [103, 21] width 3 height 4
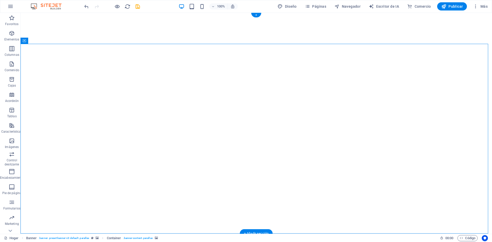
scroll to position [0, 0]
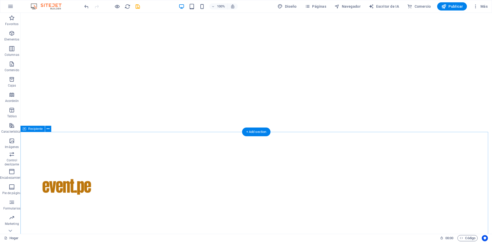
scroll to position [103, 0]
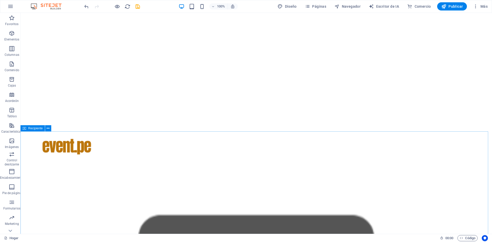
click at [39, 130] on font "Recipiente" at bounding box center [35, 129] width 15 height 4
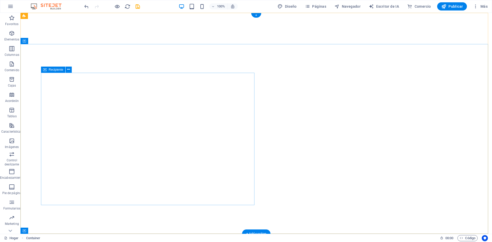
scroll to position [0, 0]
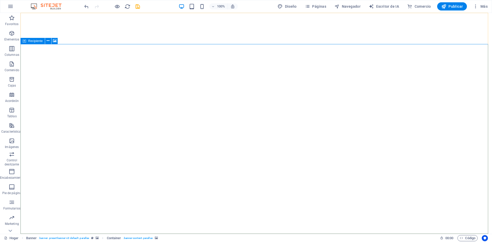
click at [24, 42] on icon at bounding box center [25, 41] width 4 height 6
click at [37, 41] on font "Recipiente" at bounding box center [35, 41] width 15 height 4
click at [53, 42] on icon at bounding box center [55, 40] width 4 height 5
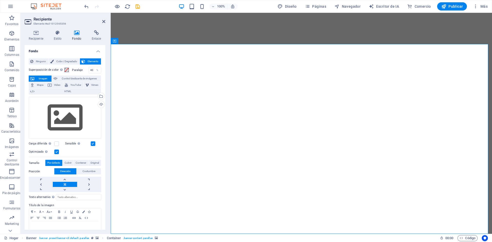
click at [77, 35] on h4 "Fondo" at bounding box center [78, 35] width 20 height 11
click at [65, 60] on font "Color / Degradado" at bounding box center [66, 61] width 21 height 3
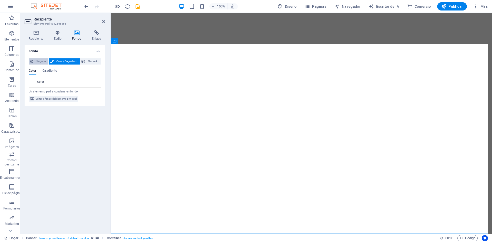
click at [36, 61] on font "Ninguno" at bounding box center [41, 61] width 10 height 3
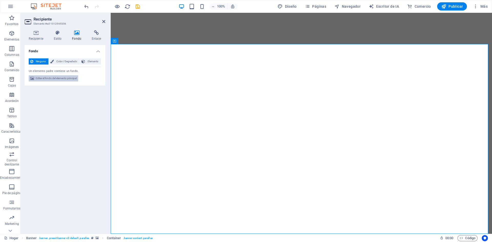
click at [49, 77] on font "Editar el fondo del elemento principal" at bounding box center [56, 78] width 41 height 3
select select "ms"
select select "s"
select select "progressive"
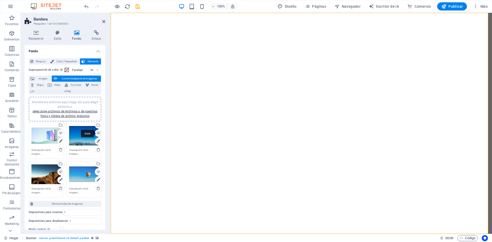
click at [97, 133] on div "Subir" at bounding box center [98, 134] width 8 height 8
click at [458, 6] on font "Publicar" at bounding box center [456, 6] width 14 height 4
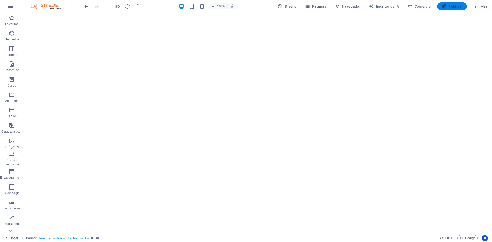
checkbox input "false"
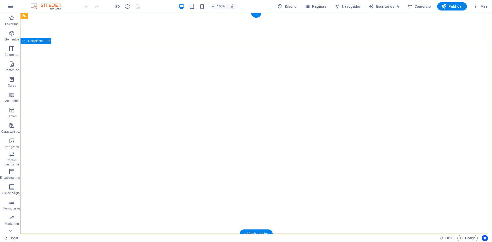
click at [48, 43] on icon at bounding box center [48, 40] width 3 height 5
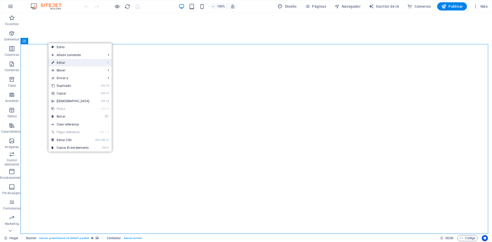
click at [66, 61] on link "⏎ Editar" at bounding box center [70, 63] width 44 height 8
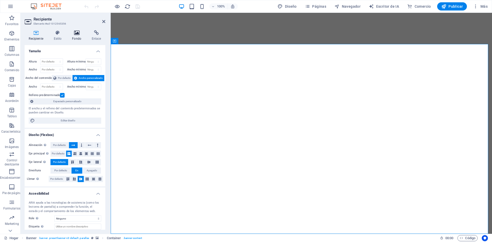
click at [78, 33] on icon at bounding box center [77, 32] width 18 height 5
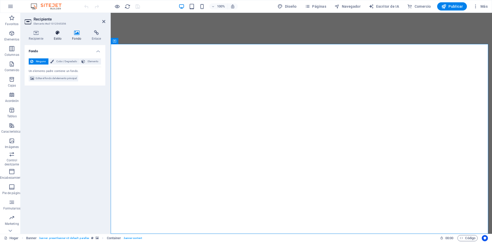
click at [59, 36] on h4 "Estilo" at bounding box center [58, 35] width 18 height 11
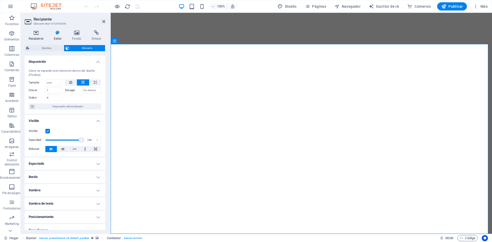
click at [38, 37] on h4 "Recipiente" at bounding box center [37, 35] width 25 height 11
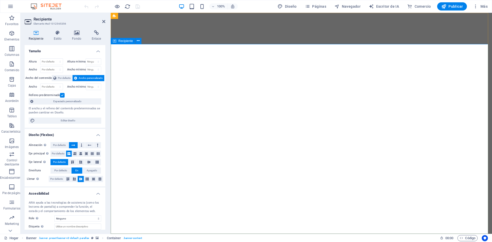
click at [137, 42] on button at bounding box center [138, 41] width 6 height 6
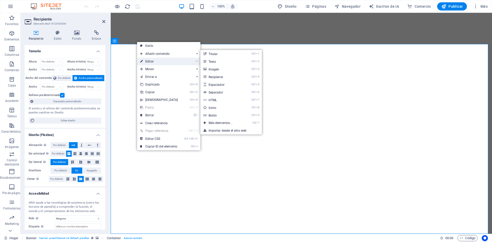
click at [145, 61] on link "⏎ Editar" at bounding box center [159, 62] width 44 height 8
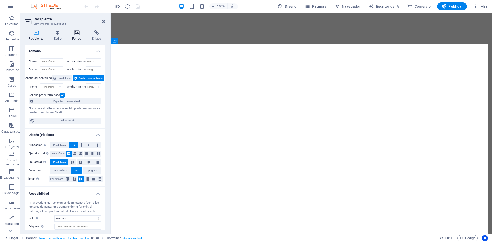
click at [75, 35] on h4 "Fondo" at bounding box center [78, 35] width 20 height 11
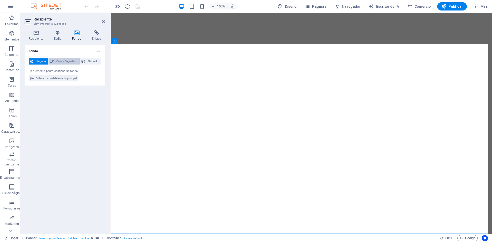
click at [64, 60] on font "Color / Degradado" at bounding box center [66, 61] width 21 height 3
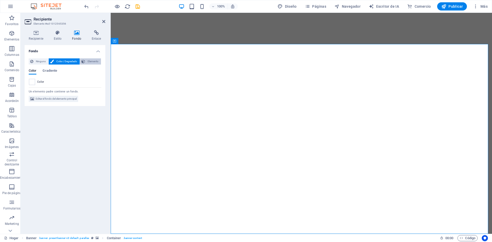
click at [86, 61] on button "Elemento" at bounding box center [90, 61] width 21 height 6
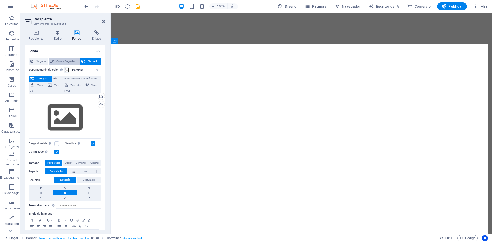
click at [66, 62] on font "Color / Degradado" at bounding box center [66, 61] width 21 height 3
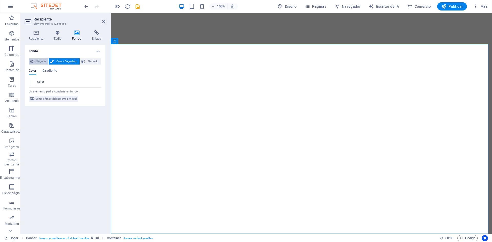
click at [43, 61] on font "Ninguno" at bounding box center [41, 61] width 10 height 3
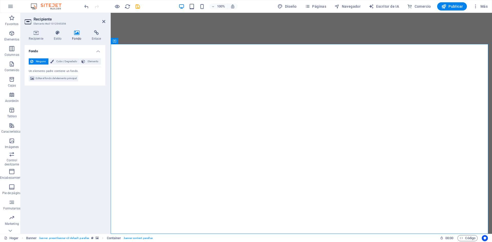
click at [26, 22] on icon at bounding box center [29, 22] width 8 height 8
click at [116, 41] on icon at bounding box center [115, 41] width 4 height 6
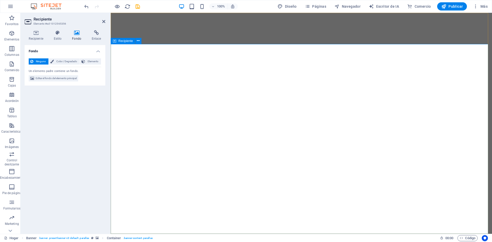
click at [76, 37] on h4 "Fondo" at bounding box center [78, 35] width 20 height 11
click at [104, 22] on icon at bounding box center [103, 21] width 3 height 4
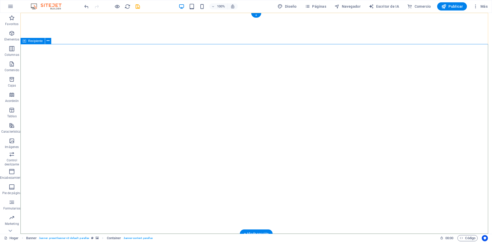
click at [47, 41] on icon at bounding box center [48, 40] width 3 height 5
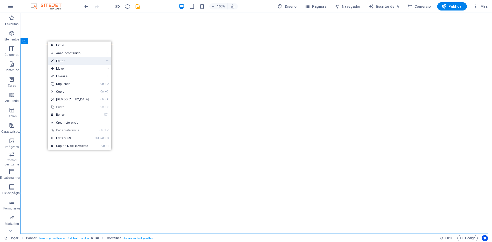
click at [58, 59] on font "Editar" at bounding box center [60, 61] width 8 height 4
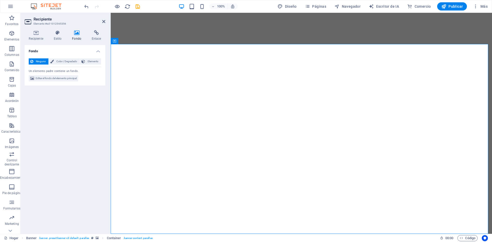
click at [80, 35] on icon at bounding box center [77, 32] width 18 height 5
click at [75, 36] on h4 "Fondo" at bounding box center [78, 35] width 20 height 11
click at [115, 41] on icon at bounding box center [115, 41] width 4 height 6
click at [36, 35] on icon at bounding box center [36, 32] width 23 height 5
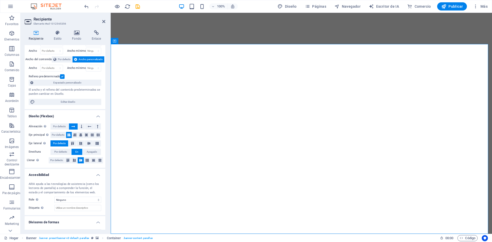
scroll to position [29, 0]
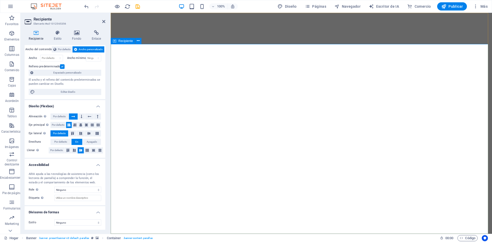
click at [104, 20] on icon at bounding box center [103, 21] width 3 height 4
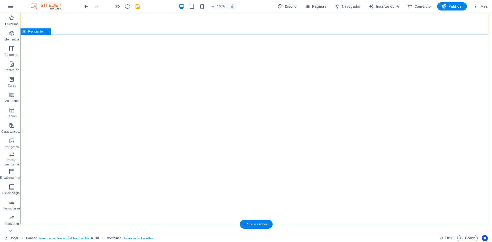
scroll to position [77, 0]
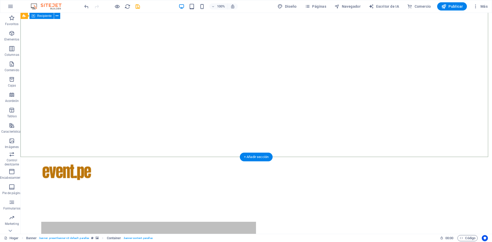
click at [25, 16] on icon at bounding box center [24, 16] width 3 height 6
click at [57, 16] on icon at bounding box center [58, 15] width 4 height 5
select select "ms"
select select "s"
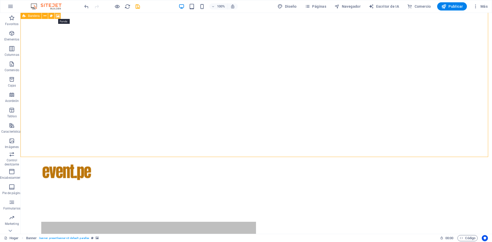
select select "progressive"
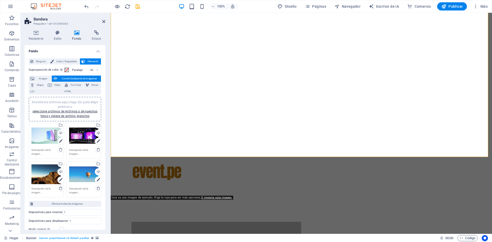
scroll to position [26, 0]
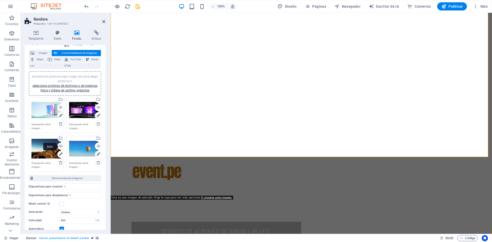
click at [60, 145] on div "Subir" at bounding box center [61, 147] width 8 height 8
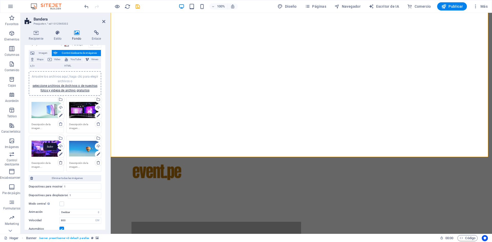
click at [60, 145] on div "Subir" at bounding box center [61, 147] width 8 height 8
click at [98, 146] on div "Subir" at bounding box center [98, 147] width 8 height 8
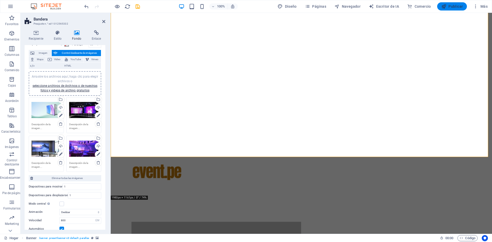
click at [453, 3] on button "Publicar" at bounding box center [453, 6] width 30 height 8
checkbox input "false"
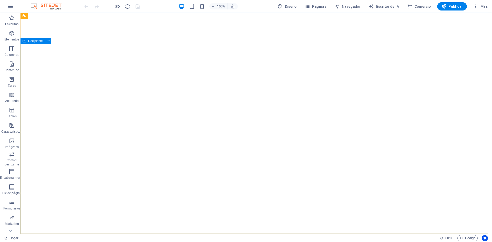
click at [36, 40] on font "Recipiente" at bounding box center [35, 41] width 15 height 4
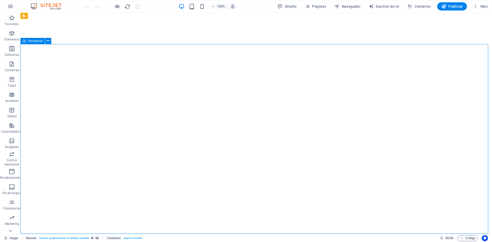
click at [25, 42] on icon at bounding box center [25, 41] width 4 height 6
click at [28, 41] on font "Recipiente" at bounding box center [35, 41] width 15 height 4
click at [46, 41] on button at bounding box center [48, 41] width 6 height 6
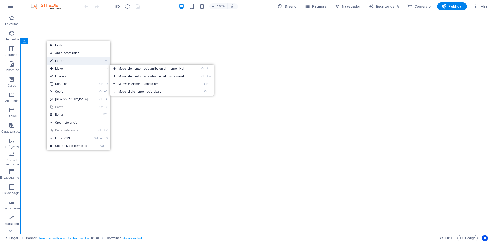
click at [63, 62] on link "⏎ Editar" at bounding box center [69, 61] width 44 height 8
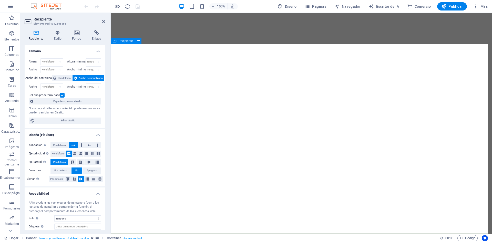
click at [81, 33] on icon at bounding box center [77, 32] width 18 height 5
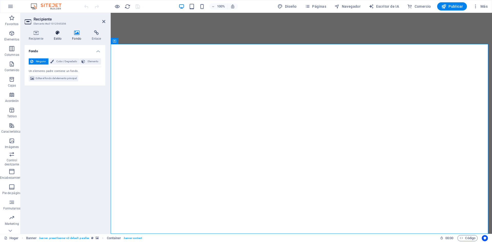
click at [53, 37] on h4 "Estilo" at bounding box center [58, 35] width 18 height 11
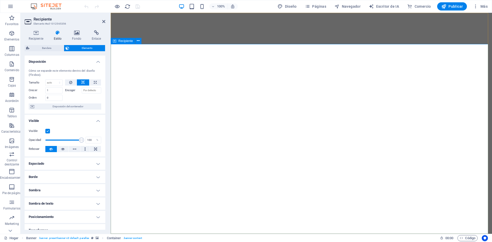
click at [115, 43] on icon at bounding box center [115, 41] width 4 height 6
click at [137, 42] on icon at bounding box center [138, 40] width 3 height 5
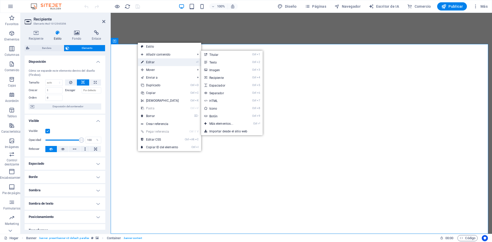
click at [150, 63] on font "Editar" at bounding box center [150, 63] width 8 height 4
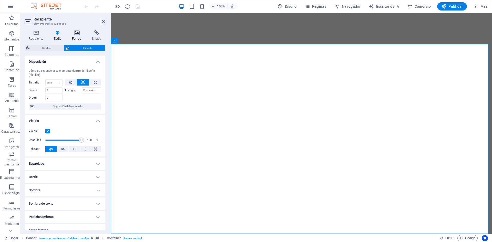
click at [80, 33] on icon at bounding box center [77, 32] width 18 height 5
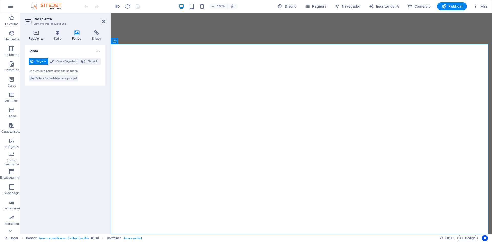
click at [37, 34] on icon at bounding box center [36, 32] width 23 height 5
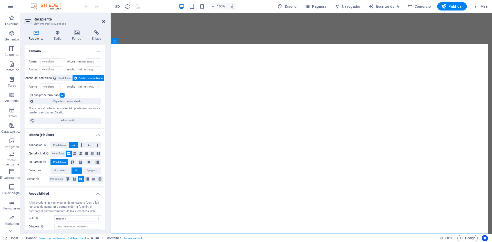
click at [103, 22] on icon at bounding box center [103, 21] width 3 height 4
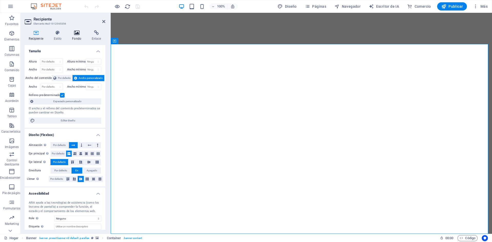
click at [77, 32] on icon at bounding box center [77, 32] width 18 height 5
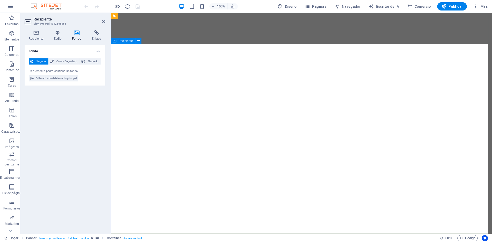
click at [127, 41] on font "Recipiente" at bounding box center [125, 41] width 15 height 4
click at [136, 41] on button at bounding box center [138, 41] width 6 height 6
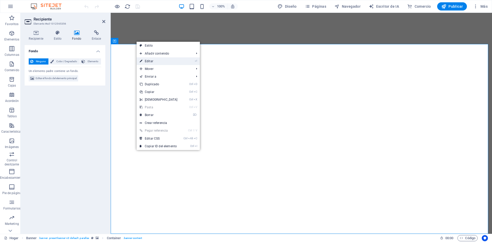
click at [166, 60] on link "⏎ Editar" at bounding box center [159, 61] width 44 height 8
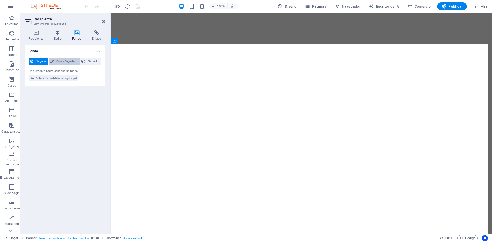
click at [69, 60] on font "Color / Degradado" at bounding box center [66, 61] width 21 height 3
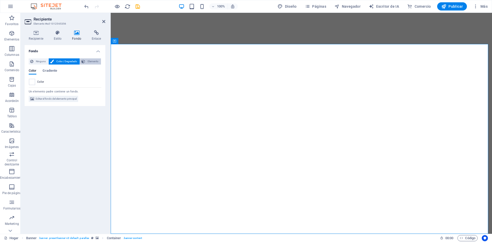
click at [89, 62] on font "Elemento" at bounding box center [93, 61] width 11 height 3
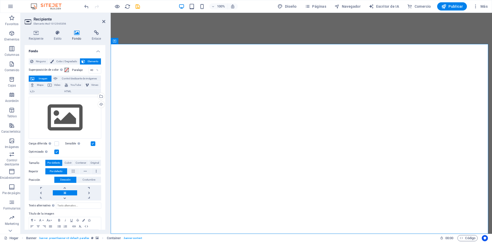
click at [76, 35] on icon at bounding box center [77, 32] width 18 height 5
click at [58, 35] on icon at bounding box center [57, 32] width 16 height 5
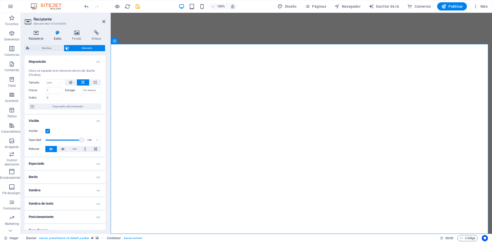
click at [36, 34] on icon at bounding box center [36, 32] width 23 height 5
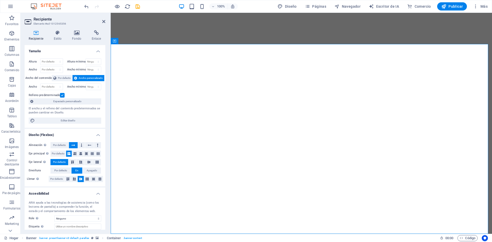
click at [115, 41] on icon at bounding box center [115, 41] width 4 height 6
click at [132, 41] on font "Recipiente" at bounding box center [125, 41] width 15 height 4
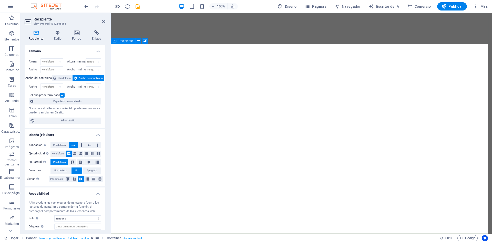
click at [132, 41] on font "Recipiente" at bounding box center [125, 41] width 15 height 4
click at [143, 41] on button at bounding box center [145, 41] width 6 height 6
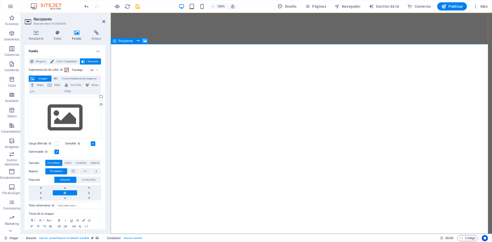
click at [145, 41] on icon at bounding box center [145, 40] width 4 height 5
click at [37, 35] on icon at bounding box center [36, 32] width 23 height 5
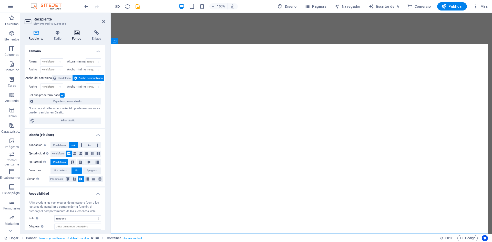
click at [77, 35] on h4 "Fondo" at bounding box center [78, 35] width 20 height 11
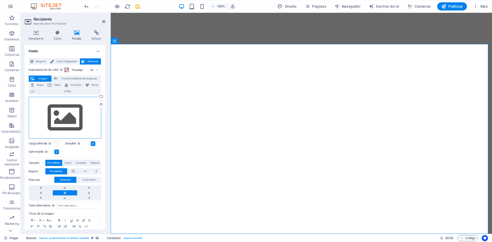
click at [66, 106] on div "Arrastre los archivos aquí, haga clic para elegir archivos o seleccione archivo…" at bounding box center [65, 118] width 73 height 42
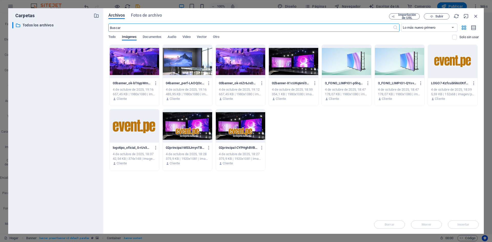
click at [479, 17] on div "Archivos Fotos de archivo Importación de URL Subir ​ Lo más nuevo primero El má…" at bounding box center [293, 121] width 381 height 226
click at [477, 18] on icon "button" at bounding box center [476, 16] width 6 height 6
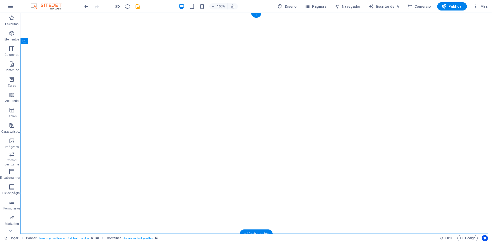
click at [25, 41] on icon at bounding box center [25, 41] width 4 height 6
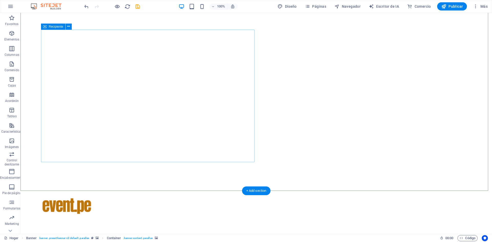
scroll to position [77, 0]
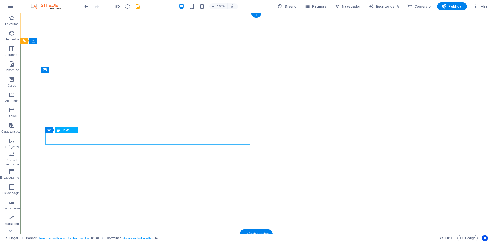
scroll to position [0, 0]
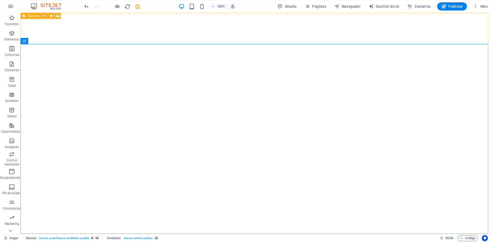
click at [25, 16] on icon at bounding box center [24, 16] width 3 height 6
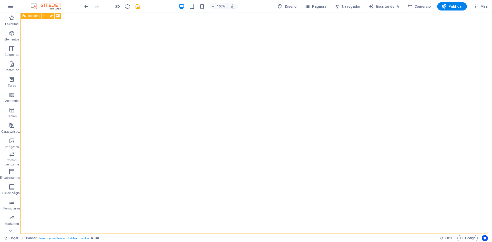
click at [23, 15] on icon at bounding box center [24, 16] width 3 height 6
click at [36, 16] on font "Bandera" at bounding box center [34, 16] width 12 height 4
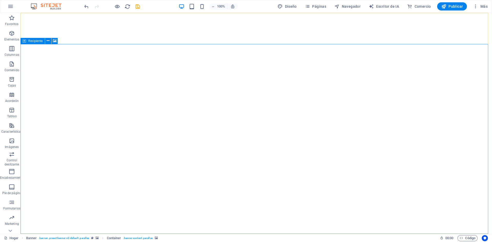
click at [30, 41] on font "Recipiente" at bounding box center [35, 41] width 15 height 4
click at [53, 39] on icon at bounding box center [55, 40] width 4 height 5
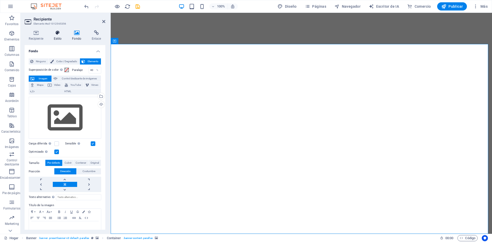
click at [57, 35] on h4 "Estilo" at bounding box center [58, 35] width 18 height 11
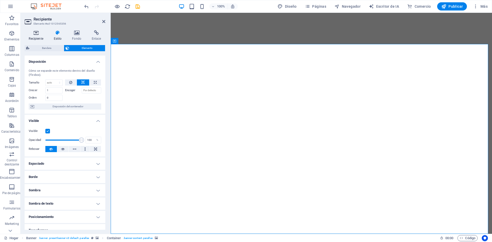
click at [39, 32] on icon at bounding box center [36, 32] width 23 height 5
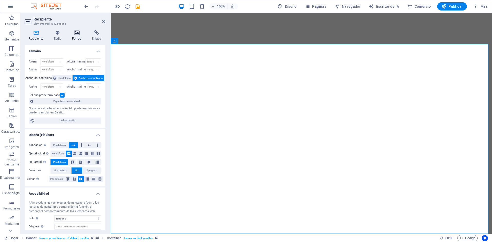
click at [75, 32] on icon at bounding box center [77, 32] width 18 height 5
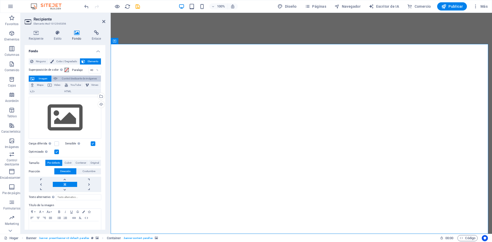
click at [76, 78] on font "Control deslizante de imágenes" at bounding box center [79, 78] width 35 height 3
select select "ms"
select select "s"
select select "progressive"
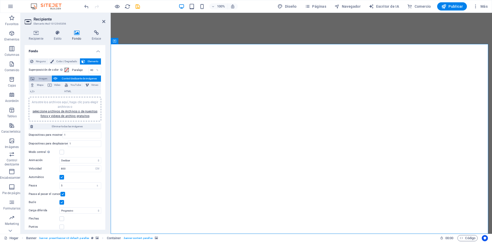
click at [41, 78] on font "Imagen" at bounding box center [43, 78] width 9 height 3
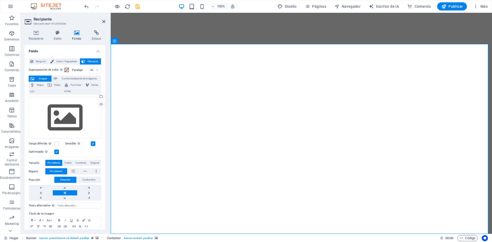
click at [115, 42] on icon at bounding box center [115, 41] width 4 height 6
click at [142, 41] on button at bounding box center [145, 41] width 6 height 6
click at [139, 41] on icon at bounding box center [138, 40] width 3 height 5
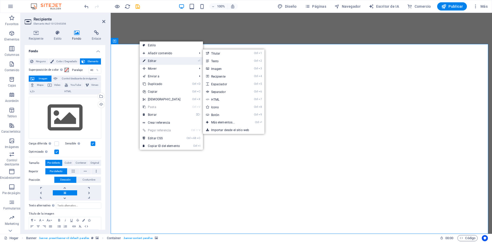
click at [153, 61] on font "Editar" at bounding box center [152, 61] width 8 height 4
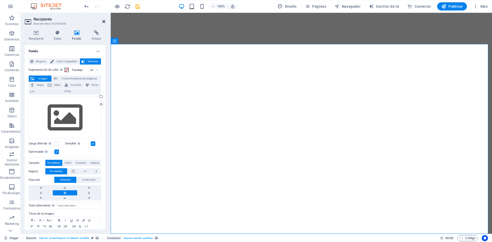
click at [102, 22] on icon at bounding box center [103, 21] width 3 height 4
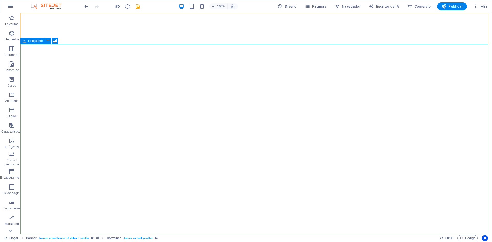
click at [27, 40] on div "Recipiente" at bounding box center [33, 41] width 24 height 6
click at [56, 42] on icon at bounding box center [55, 40] width 4 height 5
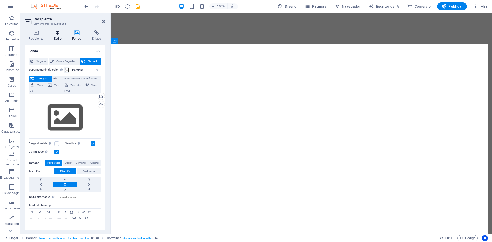
click at [60, 36] on h4 "Estilo" at bounding box center [58, 35] width 18 height 11
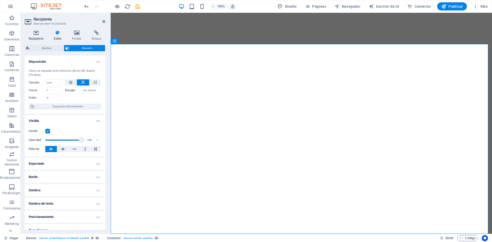
click at [37, 32] on icon at bounding box center [36, 32] width 23 height 5
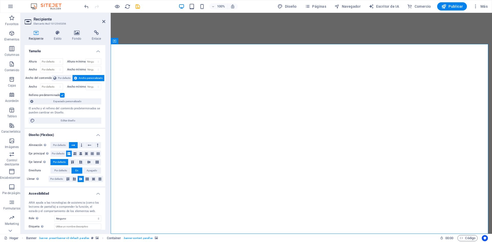
click at [31, 21] on icon at bounding box center [29, 22] width 8 height 8
click at [43, 20] on font "Recipiente" at bounding box center [43, 19] width 18 height 5
click at [120, 42] on font "Recipiente" at bounding box center [125, 41] width 15 height 4
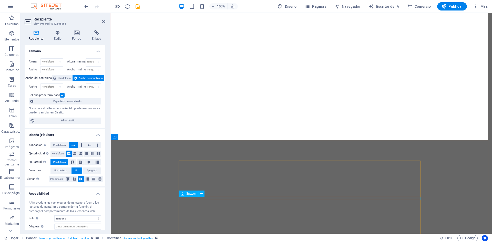
scroll to position [103, 0]
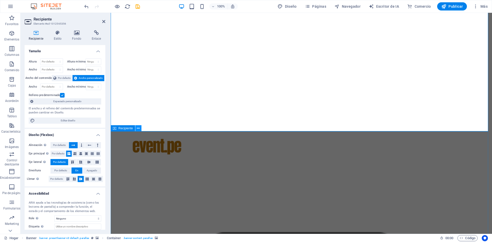
click at [140, 130] on button at bounding box center [138, 128] width 6 height 6
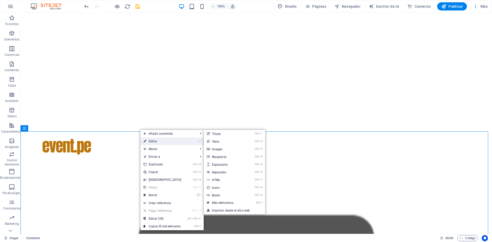
click at [151, 141] on font "Editar" at bounding box center [153, 142] width 8 height 4
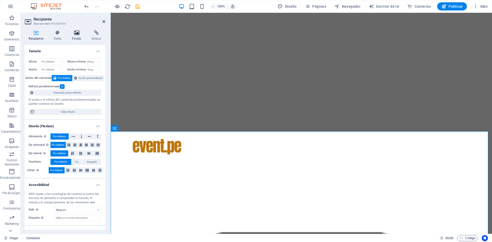
click at [80, 36] on h4 "Fondo" at bounding box center [78, 35] width 20 height 11
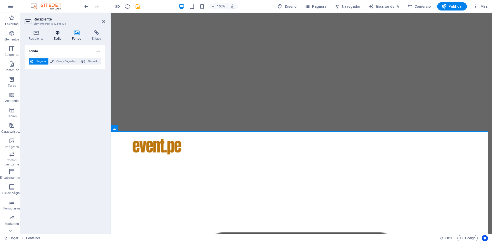
click at [61, 35] on icon at bounding box center [57, 32] width 16 height 5
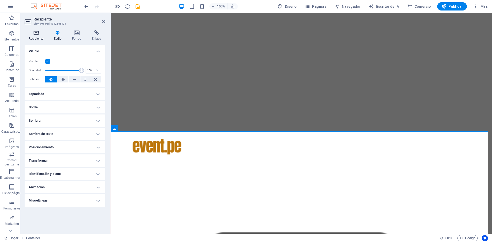
click at [39, 36] on h4 "Recipiente" at bounding box center [37, 35] width 25 height 11
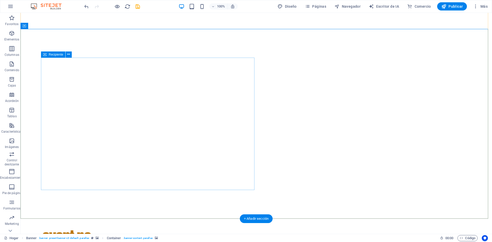
scroll to position [0, 0]
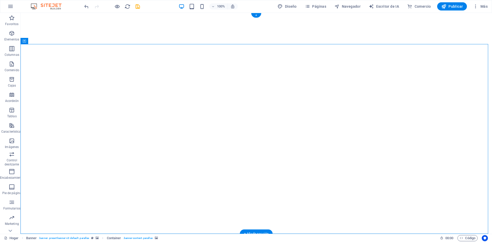
click at [53, 41] on icon at bounding box center [55, 40] width 4 height 5
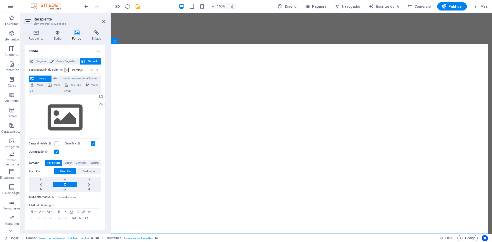
click at [44, 77] on font "Imagen" at bounding box center [43, 78] width 9 height 3
click at [94, 33] on icon at bounding box center [96, 32] width 18 height 5
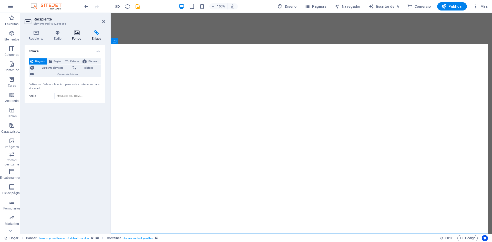
click at [74, 35] on icon at bounding box center [77, 32] width 18 height 5
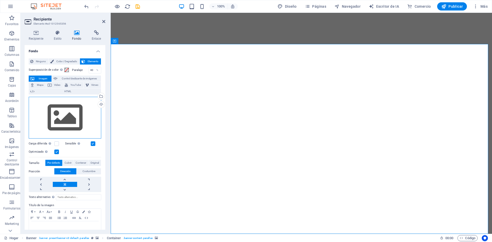
click at [90, 114] on div "Arrastre los archivos aquí, haga clic para elegir archivos o seleccione archivo…" at bounding box center [65, 118] width 73 height 42
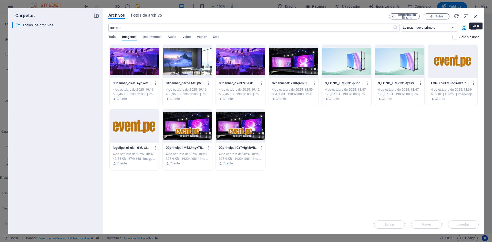
click at [477, 17] on icon "button" at bounding box center [476, 16] width 6 height 6
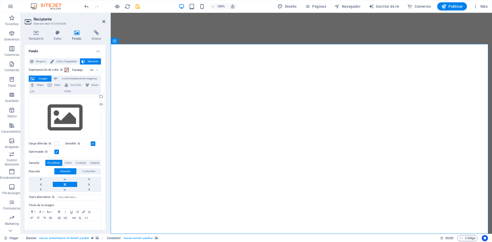
click at [106, 22] on aside "Recipiente Elemento #ed-1012565356 Recipiente Estilo Fondo Enlace Tamaño Altura…" at bounding box center [66, 123] width 90 height 221
click at [104, 21] on icon at bounding box center [103, 21] width 3 height 4
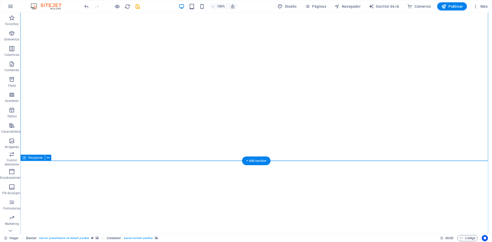
scroll to position [103, 0]
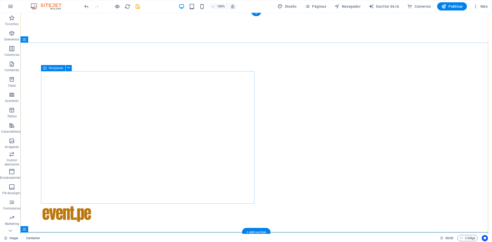
scroll to position [0, 0]
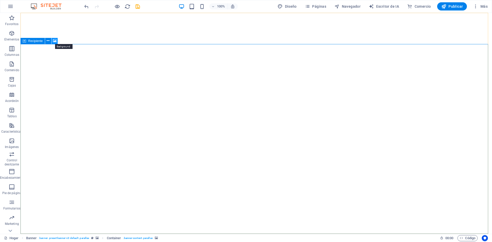
click at [54, 41] on icon at bounding box center [55, 40] width 4 height 5
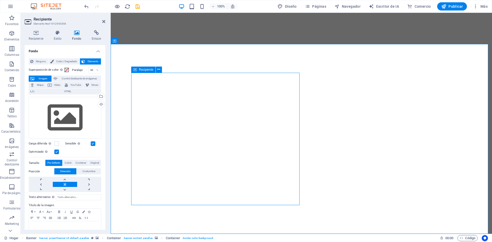
select select "vh"
select select "%"
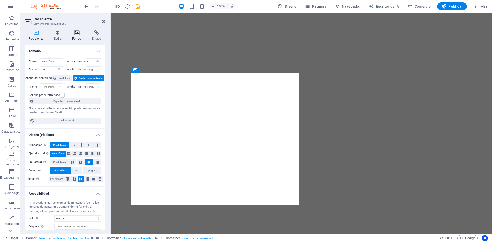
click at [79, 34] on icon at bounding box center [77, 32] width 18 height 5
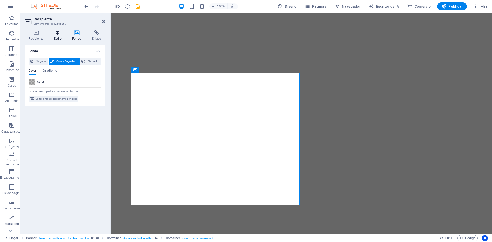
click at [60, 35] on icon at bounding box center [57, 32] width 16 height 5
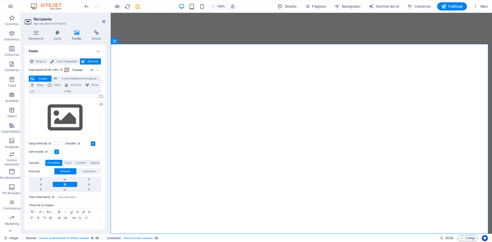
click at [77, 36] on h4 "Fondo" at bounding box center [78, 35] width 20 height 11
click at [68, 62] on font "Color / Degradado" at bounding box center [66, 61] width 21 height 3
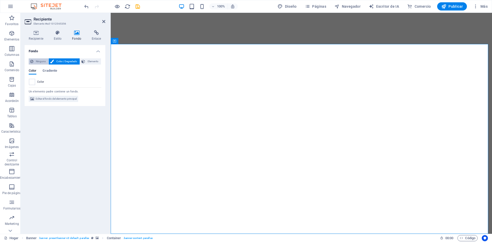
click at [42, 60] on font "Ninguno" at bounding box center [41, 61] width 10 height 3
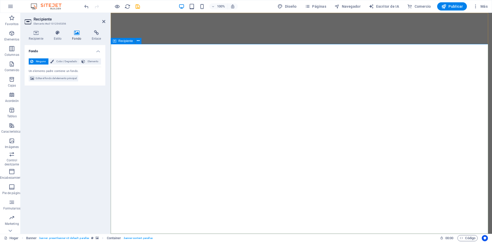
click at [113, 43] on icon at bounding box center [115, 41] width 4 height 6
click at [137, 43] on icon at bounding box center [138, 40] width 3 height 5
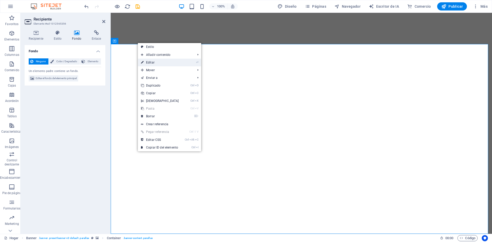
click at [158, 62] on link "⏎ Editar" at bounding box center [160, 63] width 44 height 8
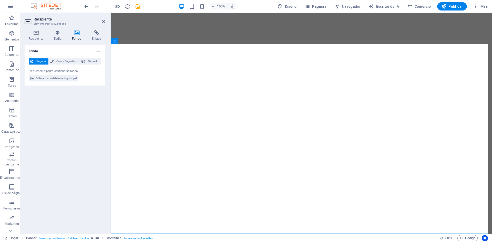
click at [81, 35] on icon at bounding box center [77, 32] width 18 height 5
click at [78, 35] on icon at bounding box center [77, 32] width 18 height 5
click at [102, 23] on icon at bounding box center [103, 21] width 3 height 4
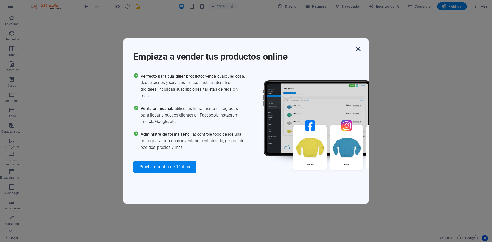
click at [359, 50] on icon "button" at bounding box center [358, 48] width 9 height 9
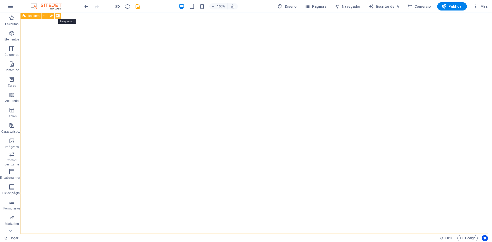
click at [58, 17] on icon at bounding box center [58, 15] width 4 height 5
select select "ms"
select select "s"
select select "progressive"
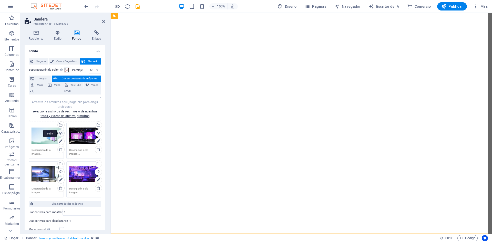
click at [60, 133] on div "Subir" at bounding box center [61, 134] width 8 height 8
click at [449, 7] on font "Publicar" at bounding box center [456, 6] width 14 height 4
checkbox input "false"
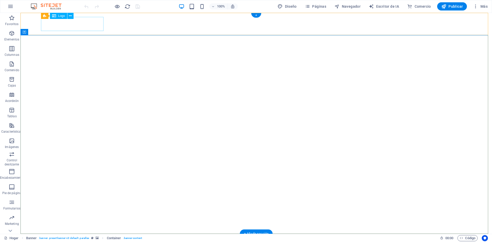
click at [81, 238] on div at bounding box center [256, 245] width 431 height 14
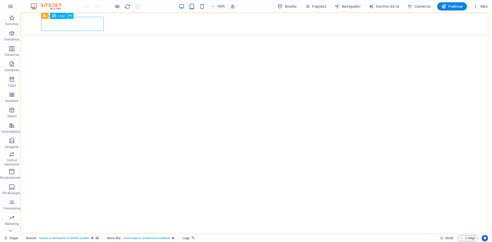
click at [70, 15] on icon at bounding box center [70, 15] width 3 height 5
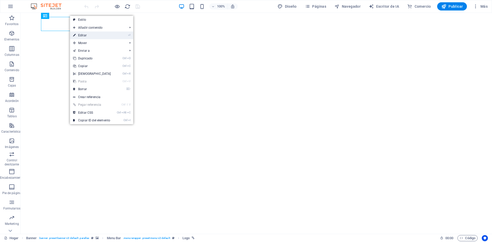
click at [81, 36] on font "Editar" at bounding box center [82, 36] width 8 height 4
select select "px"
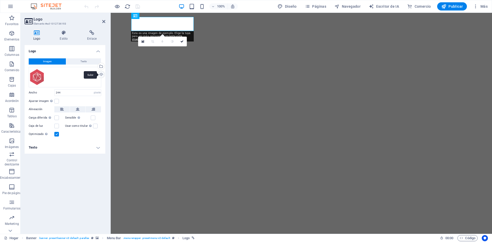
click at [102, 75] on div "Subir" at bounding box center [101, 75] width 8 height 8
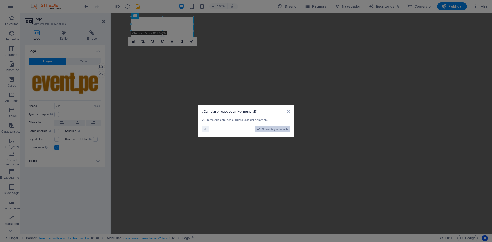
drag, startPoint x: 267, startPoint y: 131, endPoint x: 156, endPoint y: 118, distance: 111.6
click at [267, 131] on span "Sí, cambiar globalmente" at bounding box center [275, 129] width 27 height 6
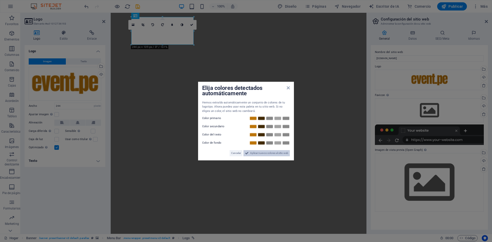
click at [252, 153] on font "Aplicar nuevos colores al sitio web" at bounding box center [269, 153] width 38 height 3
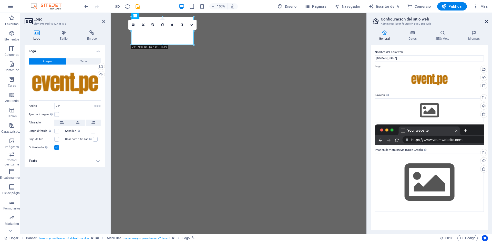
click at [487, 20] on icon at bounding box center [486, 21] width 3 height 4
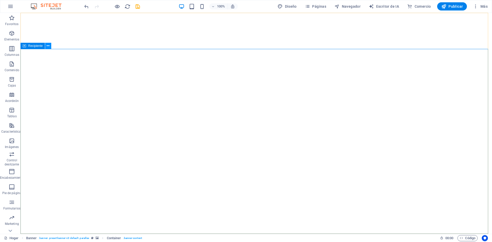
click at [48, 46] on icon at bounding box center [48, 45] width 3 height 5
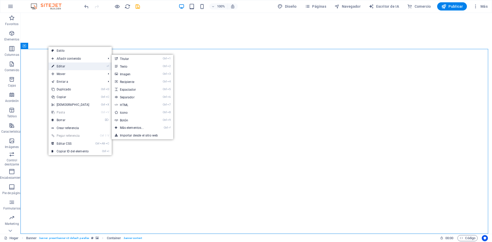
click at [68, 65] on link "⏎ Editar" at bounding box center [70, 67] width 44 height 8
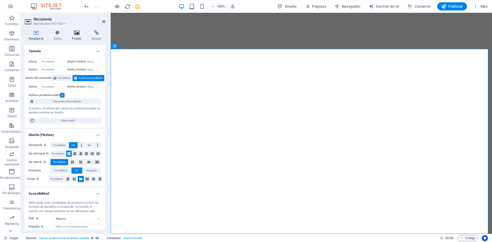
click at [78, 34] on icon at bounding box center [77, 32] width 18 height 5
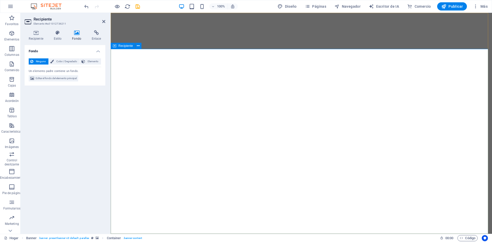
click at [124, 45] on font "Recipiente" at bounding box center [125, 46] width 15 height 4
click at [138, 46] on icon at bounding box center [138, 45] width 3 height 5
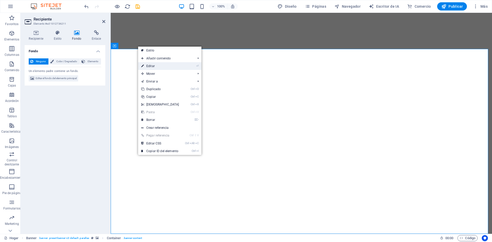
click at [174, 65] on link "⏎ Editar" at bounding box center [160, 66] width 44 height 8
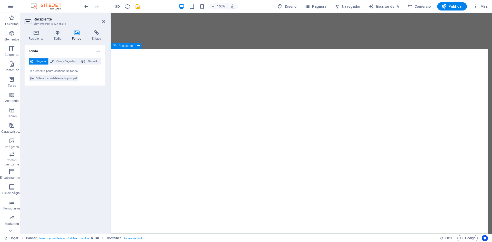
click at [76, 35] on icon at bounding box center [77, 32] width 18 height 5
click at [40, 34] on icon at bounding box center [36, 32] width 23 height 5
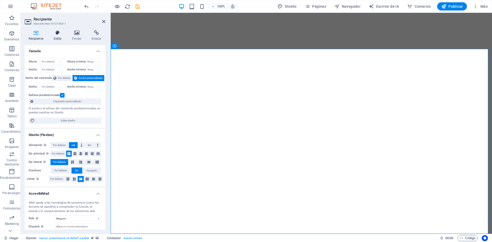
click at [55, 34] on icon at bounding box center [57, 32] width 16 height 5
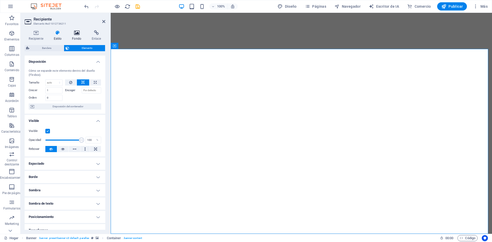
click at [76, 33] on icon at bounding box center [77, 32] width 18 height 5
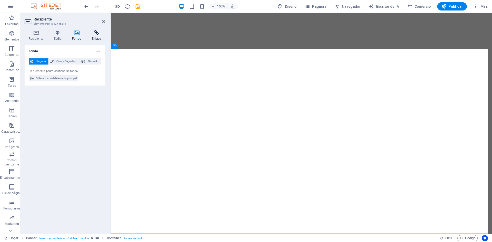
click at [96, 33] on icon at bounding box center [96, 32] width 18 height 5
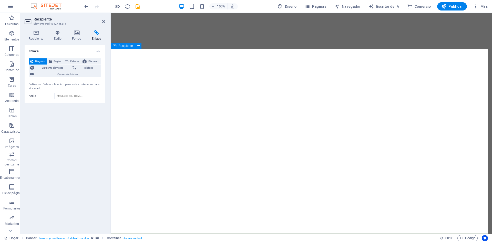
click at [122, 47] on font "Recipiente" at bounding box center [125, 46] width 15 height 4
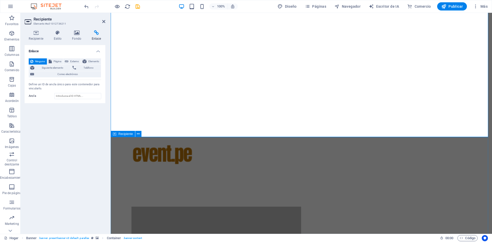
scroll to position [103, 0]
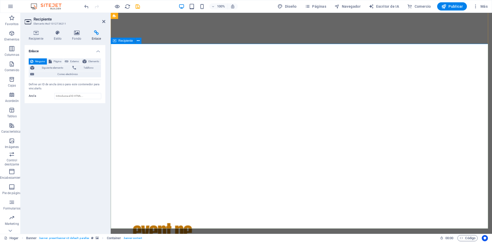
scroll to position [0, 0]
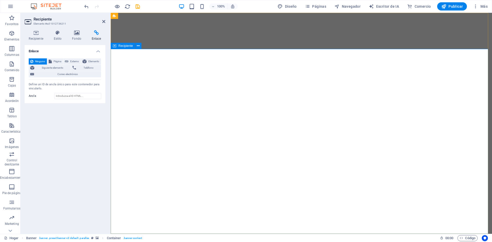
click at [115, 17] on icon at bounding box center [114, 16] width 3 height 6
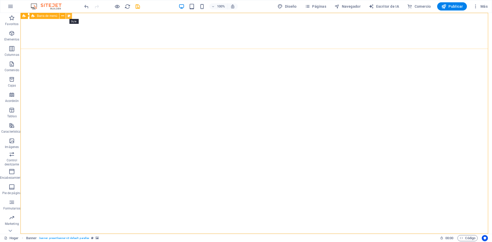
click at [71, 15] on button at bounding box center [69, 16] width 6 height 6
select select "rem"
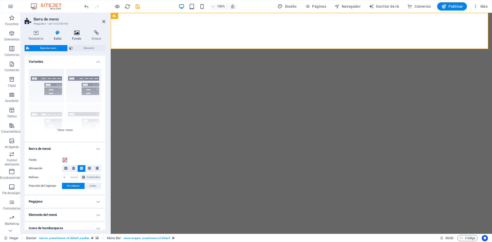
click at [77, 34] on icon at bounding box center [77, 32] width 18 height 5
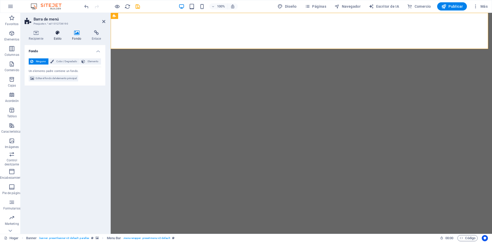
click at [58, 36] on h4 "Estilo" at bounding box center [58, 35] width 18 height 11
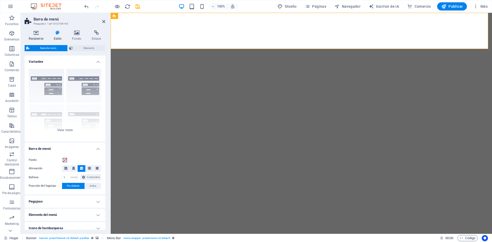
click at [39, 34] on icon at bounding box center [36, 32] width 23 height 5
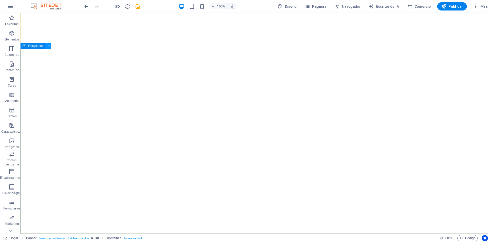
click at [47, 46] on icon at bounding box center [48, 45] width 3 height 5
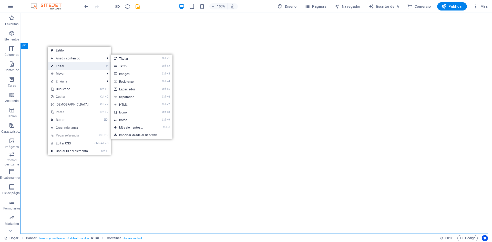
click at [56, 65] on font "Editar" at bounding box center [60, 66] width 8 height 4
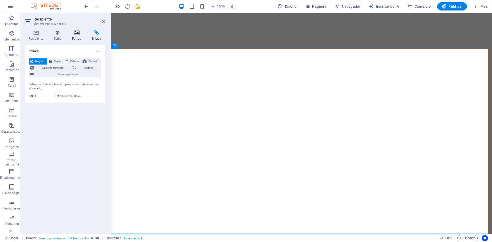
click at [75, 35] on h4 "Fondo" at bounding box center [78, 35] width 20 height 11
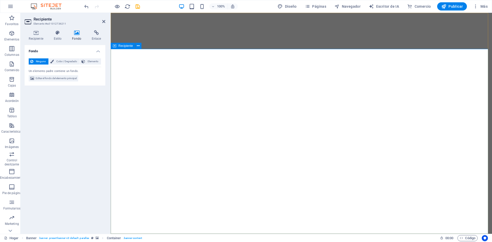
click at [104, 22] on icon at bounding box center [103, 21] width 3 height 4
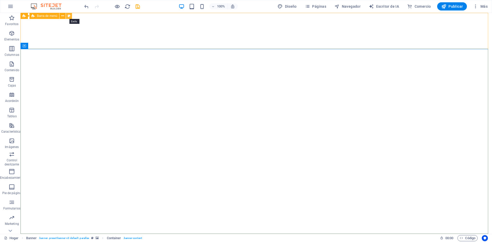
click at [68, 17] on icon at bounding box center [69, 15] width 3 height 5
select select "rem"
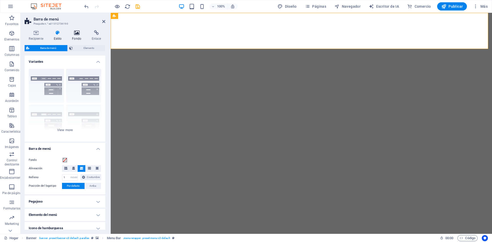
click at [74, 35] on icon at bounding box center [77, 32] width 18 height 5
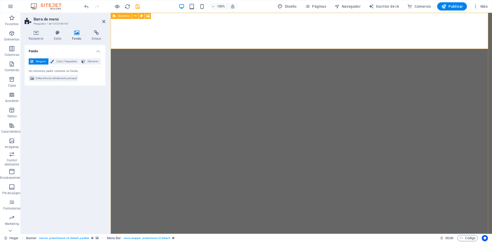
click at [111, 16] on div "Bandera" at bounding box center [121, 16] width 21 height 6
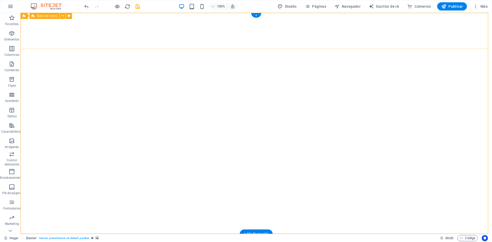
click at [25, 16] on icon at bounding box center [24, 16] width 3 height 6
click at [57, 16] on icon at bounding box center [58, 15] width 4 height 5
select select "ms"
select select "s"
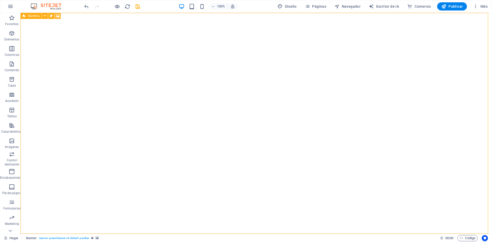
select select "progressive"
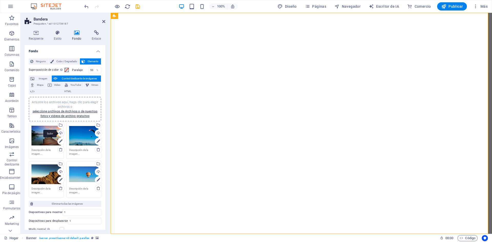
click at [61, 133] on div "Subir" at bounding box center [61, 134] width 8 height 8
click at [98, 133] on div "Subir" at bounding box center [98, 134] width 8 height 8
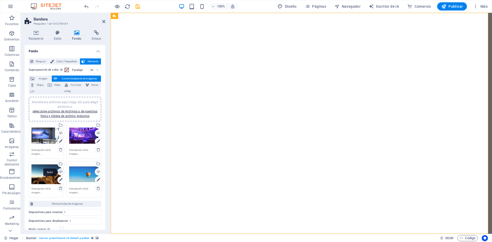
click at [61, 173] on div "Subir" at bounding box center [61, 173] width 8 height 8
click at [99, 172] on div "Subir" at bounding box center [98, 173] width 8 height 8
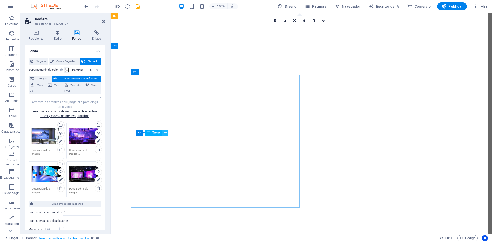
click at [166, 132] on icon at bounding box center [165, 132] width 3 height 5
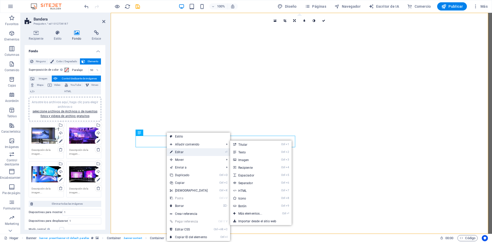
click at [189, 151] on link "⏎ Editar" at bounding box center [189, 152] width 44 height 8
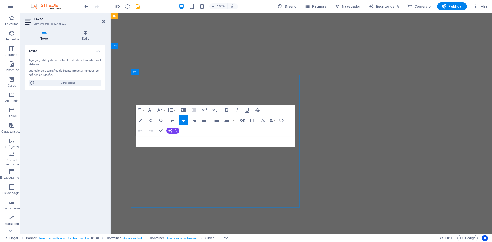
click at [43, 37] on font "Texto" at bounding box center [45, 39] width 8 height 4
drag, startPoint x: 188, startPoint y: 144, endPoint x: 206, endPoint y: 149, distance: 18.1
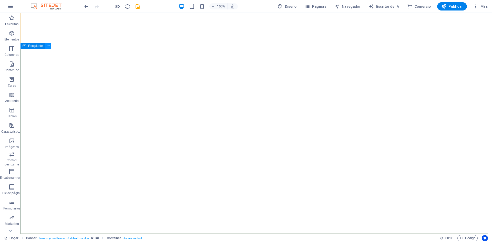
click at [48, 48] on icon at bounding box center [48, 45] width 3 height 5
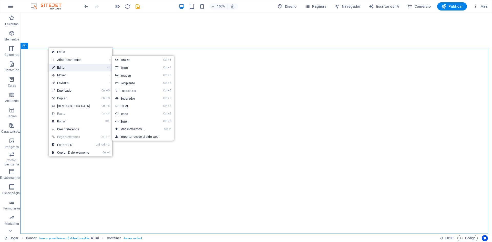
click at [64, 67] on font "Editar" at bounding box center [61, 68] width 8 height 4
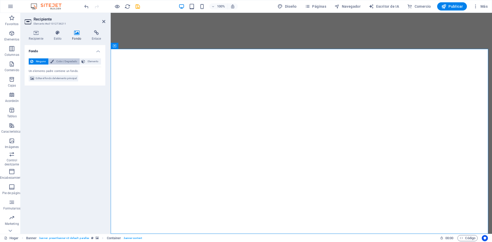
click at [66, 62] on font "Color / Degradado" at bounding box center [66, 61] width 21 height 3
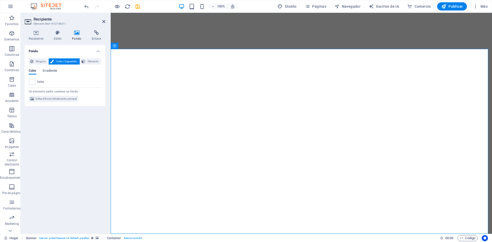
click at [60, 144] on div "Fondo Ninguno Color / Degradado Elemento Estirar el fondo al ancho completo Sup…" at bounding box center [65, 137] width 81 height 185
click at [58, 146] on div "Fondo Ninguno Color / Degradado Elemento Estirar el fondo al ancho completo Sup…" at bounding box center [65, 137] width 81 height 185
click at [102, 21] on icon at bounding box center [103, 21] width 3 height 4
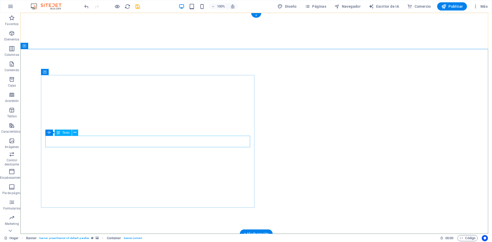
click at [51, 133] on icon at bounding box center [49, 133] width 4 height 6
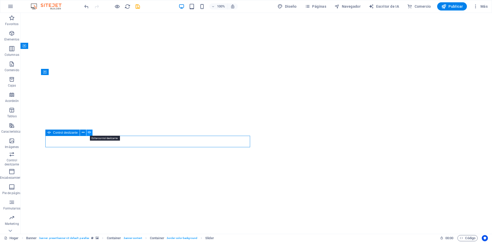
click at [91, 132] on icon at bounding box center [90, 132] width 4 height 5
select select "fade"
select select "ms"
select select "s"
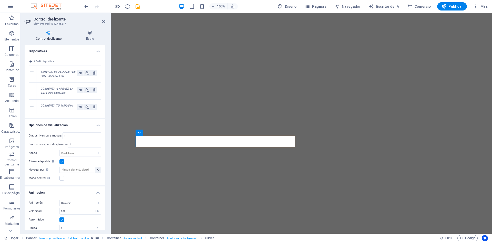
click at [54, 76] on font "SERVICIO DE ALQUILER DE PANTALALES LED" at bounding box center [58, 74] width 35 height 8
click at [93, 91] on icon at bounding box center [94, 90] width 3 height 6
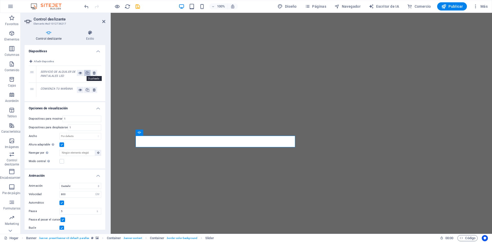
click at [87, 74] on icon at bounding box center [88, 73] width 4 height 6
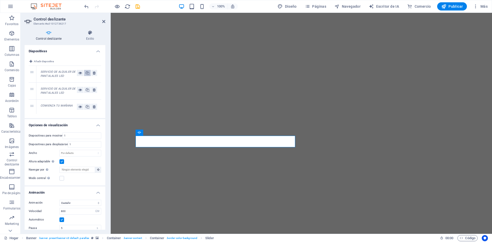
click at [87, 74] on icon at bounding box center [88, 73] width 4 height 6
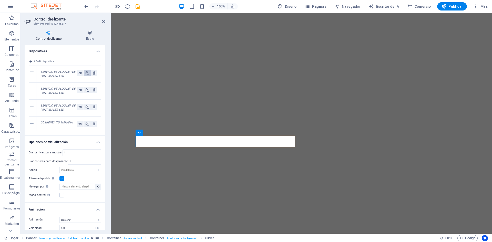
click at [87, 74] on icon at bounding box center [88, 73] width 4 height 6
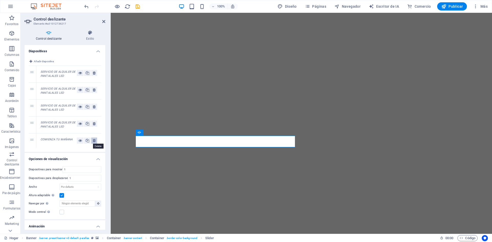
click at [93, 141] on icon at bounding box center [94, 141] width 3 height 6
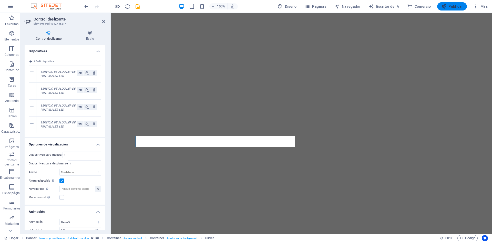
click at [448, 6] on span "Publicar" at bounding box center [453, 6] width 22 height 5
checkbox input "false"
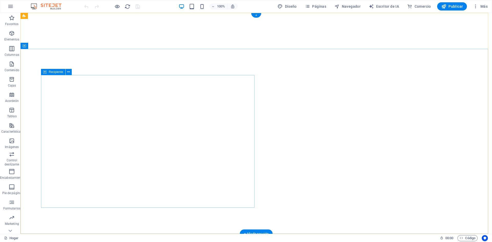
click at [68, 73] on icon at bounding box center [68, 72] width 3 height 5
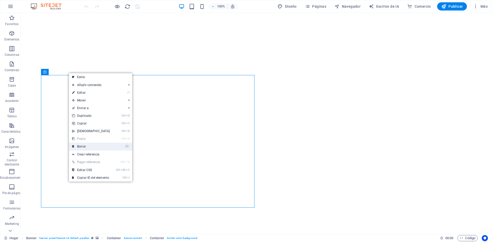
click at [96, 147] on link "⌦ Borrar" at bounding box center [91, 147] width 44 height 8
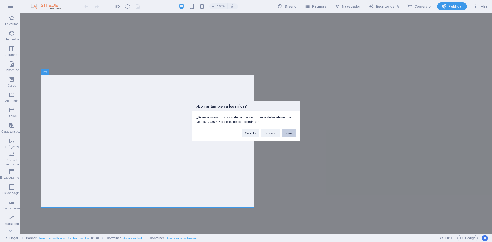
click at [290, 134] on font "Borrar" at bounding box center [289, 133] width 8 height 3
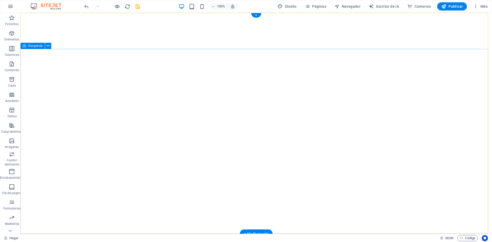
click at [36, 46] on font "Recipiente" at bounding box center [35, 46] width 15 height 4
click at [51, 46] on button at bounding box center [48, 46] width 6 height 6
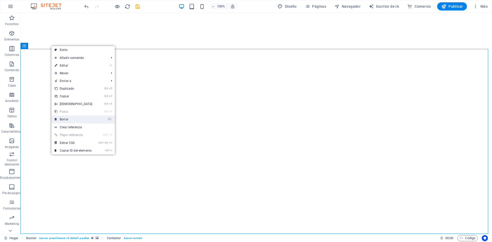
click at [74, 117] on link "⌦ Borrar" at bounding box center [74, 120] width 44 height 8
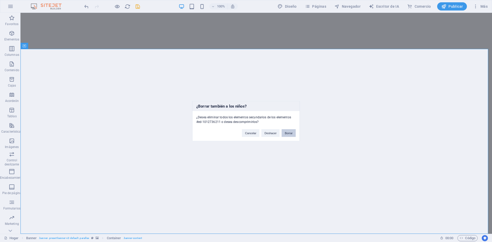
click at [289, 135] on button "Borrar" at bounding box center [289, 133] width 14 height 8
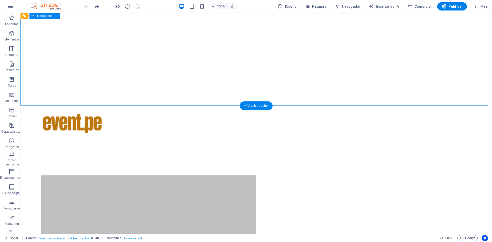
click at [310, 155] on div "SERVICIO DE ALQUILER DE PANTALALES LED SERVICIO DE ALQUILER DE PANTALALES LED S…" at bounding box center [257, 242] width 472 height 174
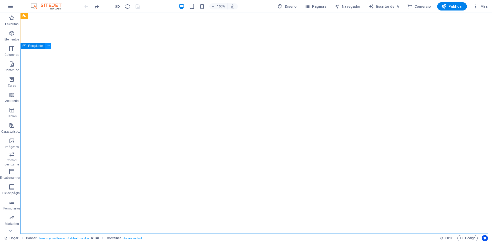
click at [47, 45] on icon at bounding box center [48, 45] width 3 height 5
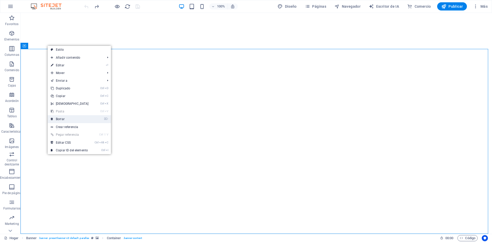
click at [80, 121] on link "⌦ Borrar" at bounding box center [70, 119] width 44 height 8
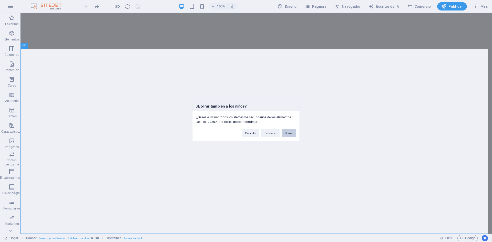
click at [287, 135] on button "Borrar" at bounding box center [289, 133] width 14 height 8
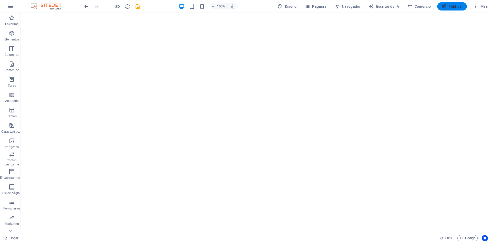
click at [452, 8] on font "Publicar" at bounding box center [456, 6] width 14 height 4
checkbox input "false"
